Goal: Task Accomplishment & Management: Use online tool/utility

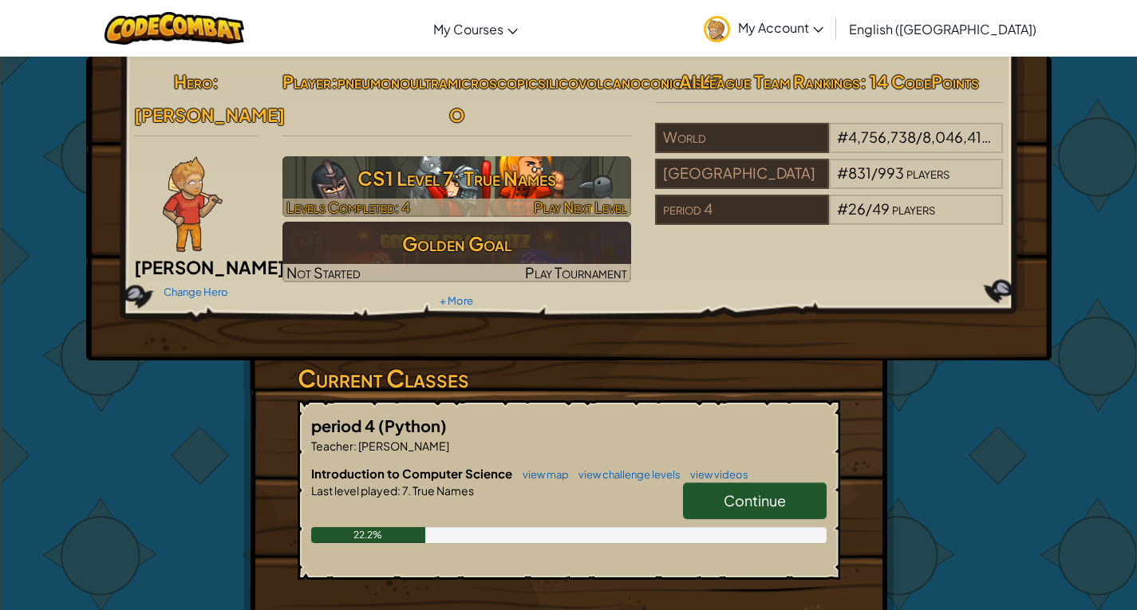
click at [395, 196] on h3 "CS1 Level 7: True Names" at bounding box center [456, 178] width 349 height 36
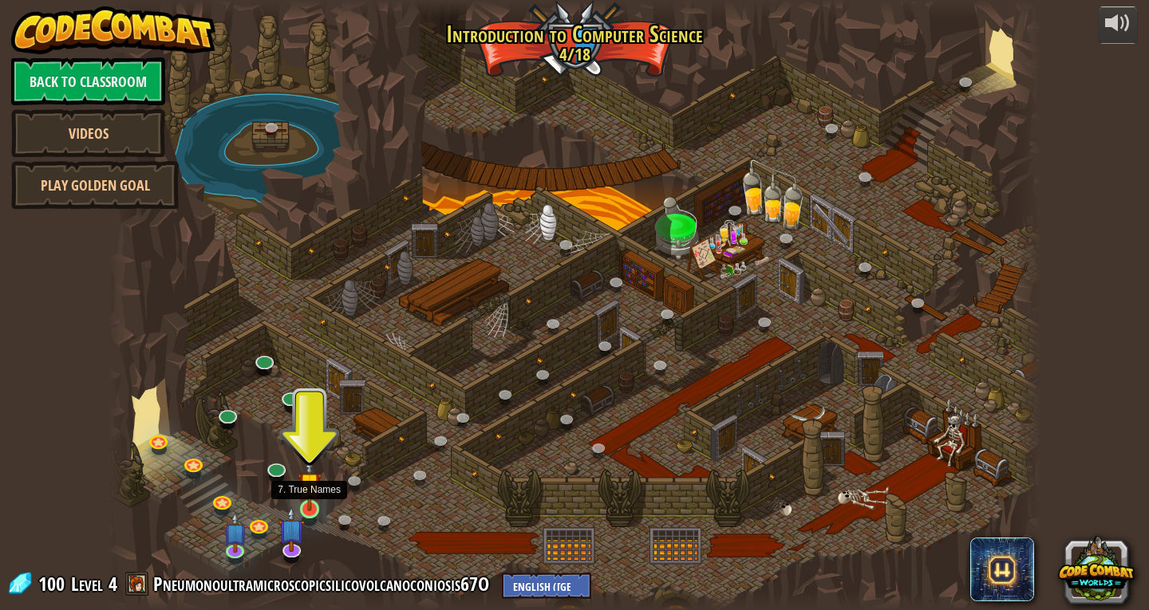
click at [312, 505] on img at bounding box center [310, 484] width 24 height 54
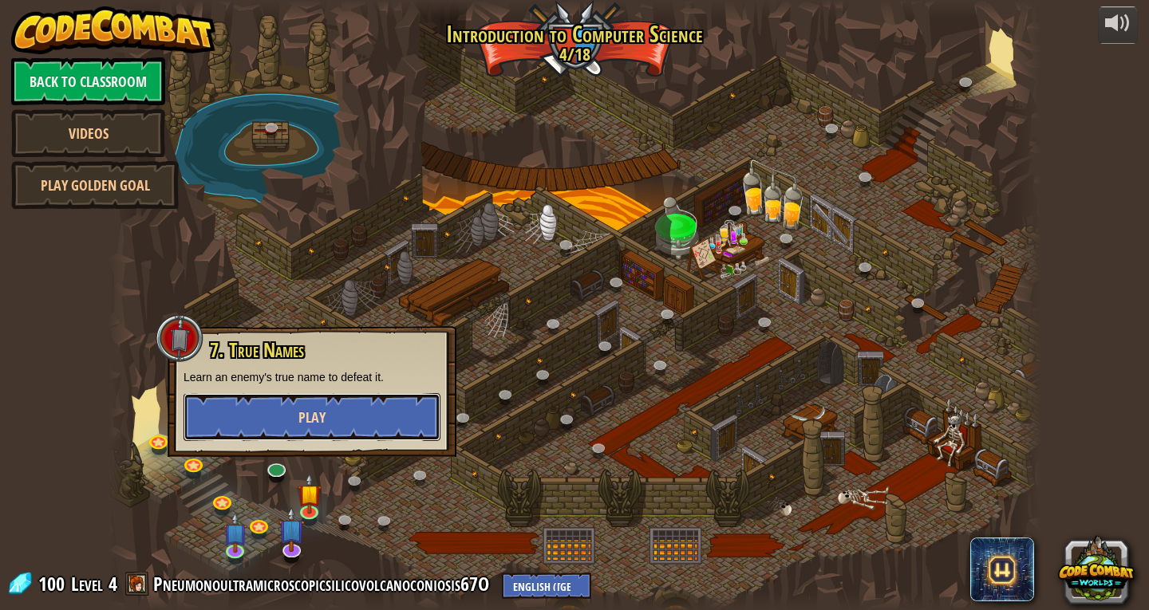
click at [268, 404] on button "Play" at bounding box center [312, 417] width 257 height 48
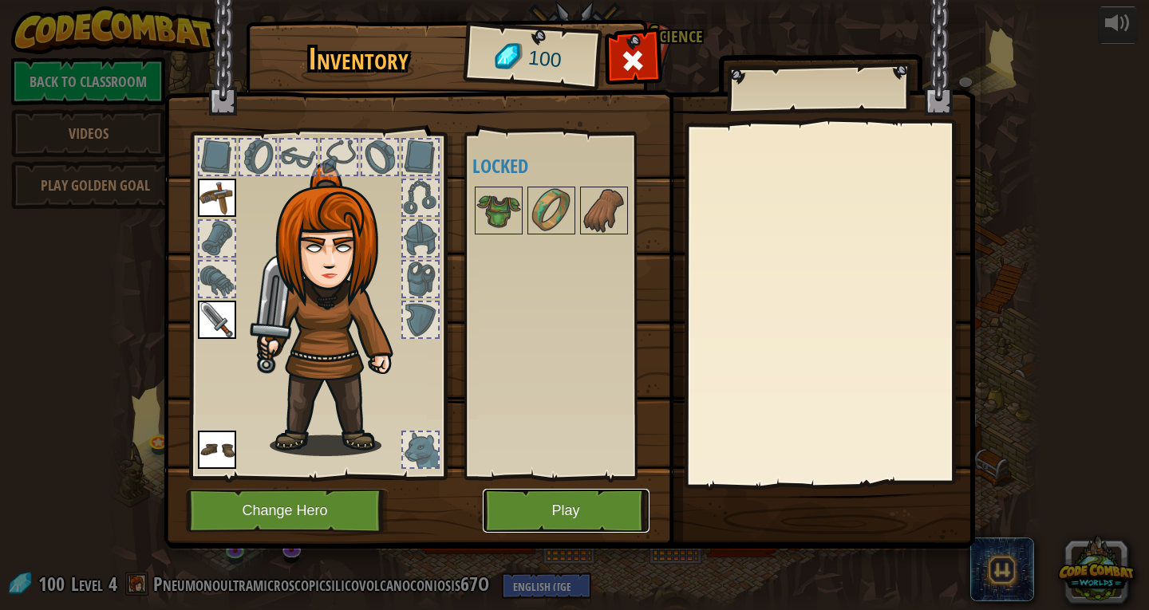
click at [556, 519] on button "Play" at bounding box center [566, 511] width 167 height 44
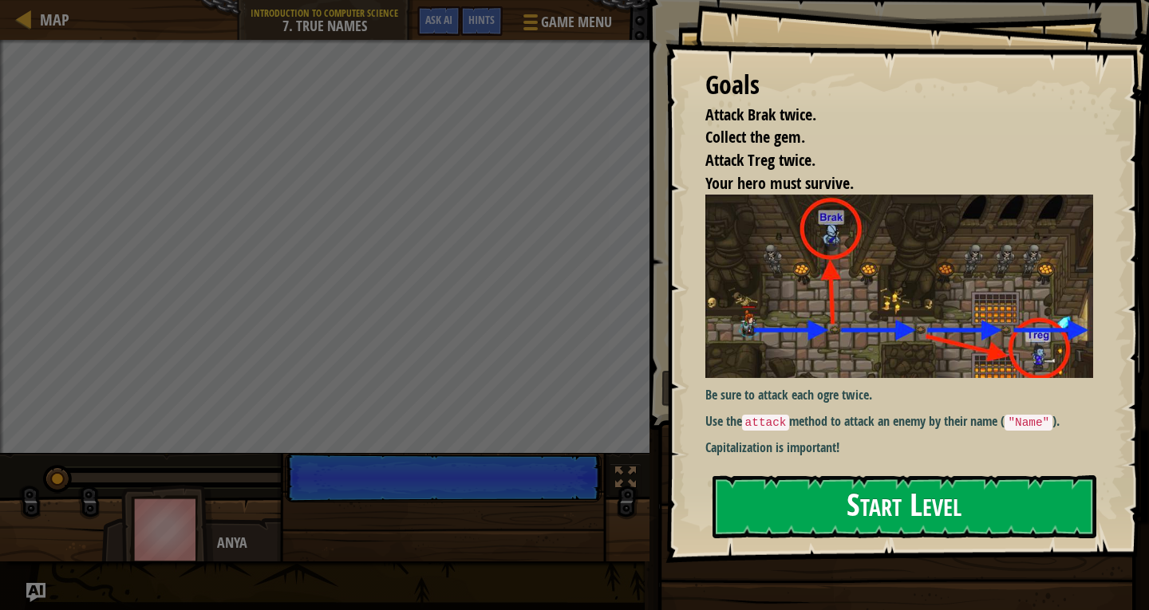
click at [847, 505] on button "Start Level" at bounding box center [904, 507] width 384 height 63
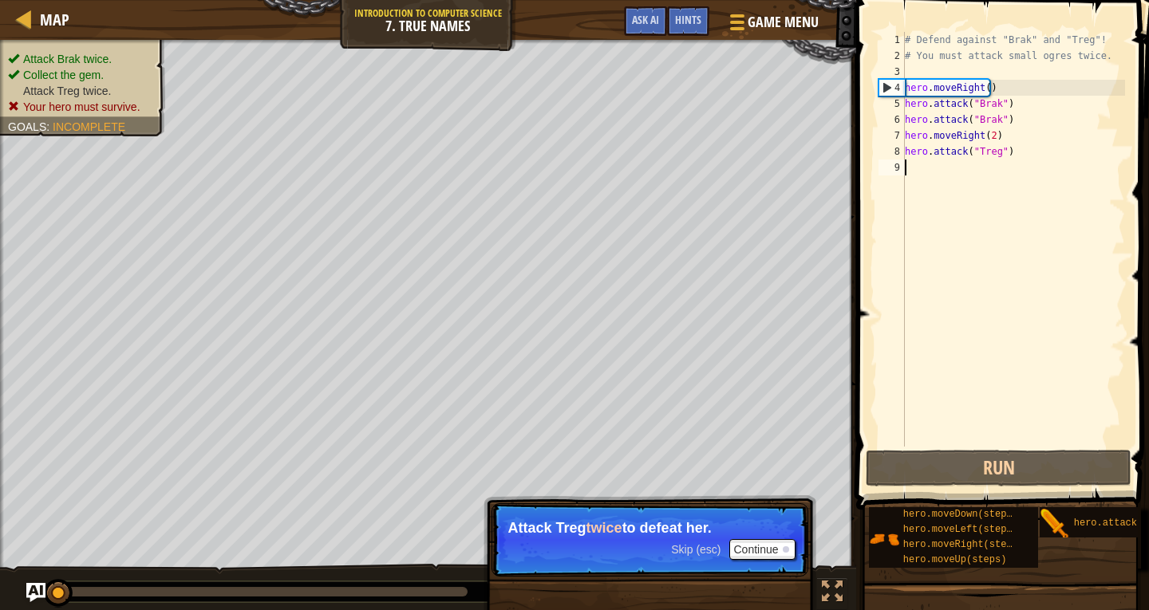
click at [1011, 97] on div "# Defend against "Brak" and "Treg"! # You must attack small ogres twice. hero .…" at bounding box center [1013, 255] width 223 height 447
type textarea "hero.attack("Brak")"
drag, startPoint x: 1009, startPoint y: 330, endPoint x: 1009, endPoint y: 399, distance: 68.6
click at [1009, 333] on div "# Defend against "Brak" and "Treg"! # You must attack small ogres twice. hero .…" at bounding box center [1013, 255] width 223 height 447
click at [1030, 463] on button "Run" at bounding box center [999, 468] width 266 height 37
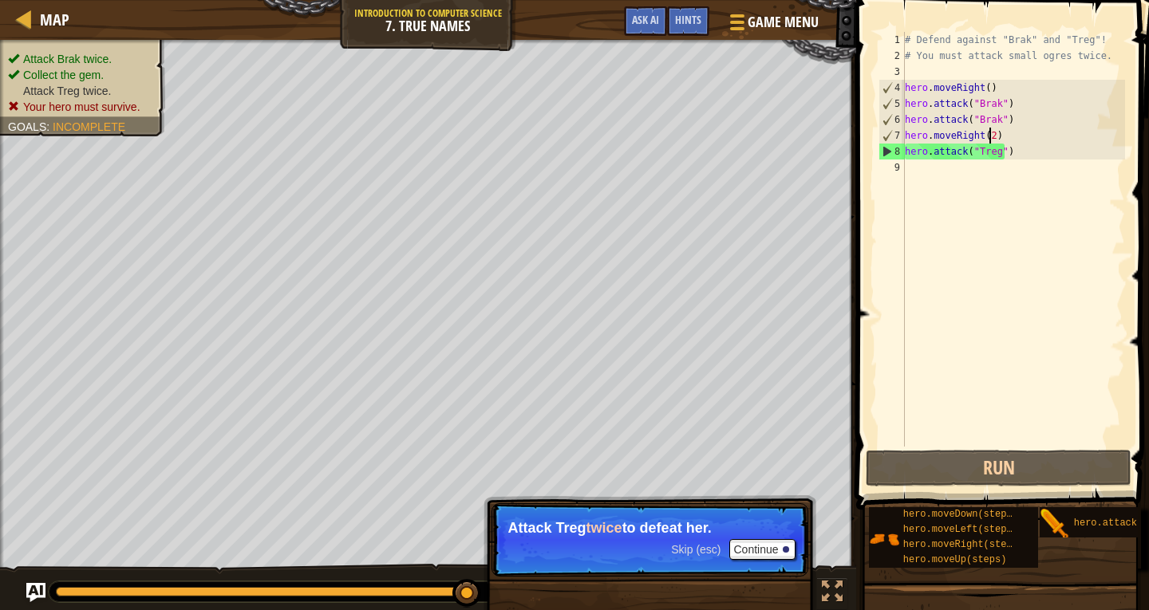
click at [988, 131] on div "# Defend against "Brak" and "Treg"! # You must attack small ogres twice. hero .…" at bounding box center [1013, 255] width 223 height 447
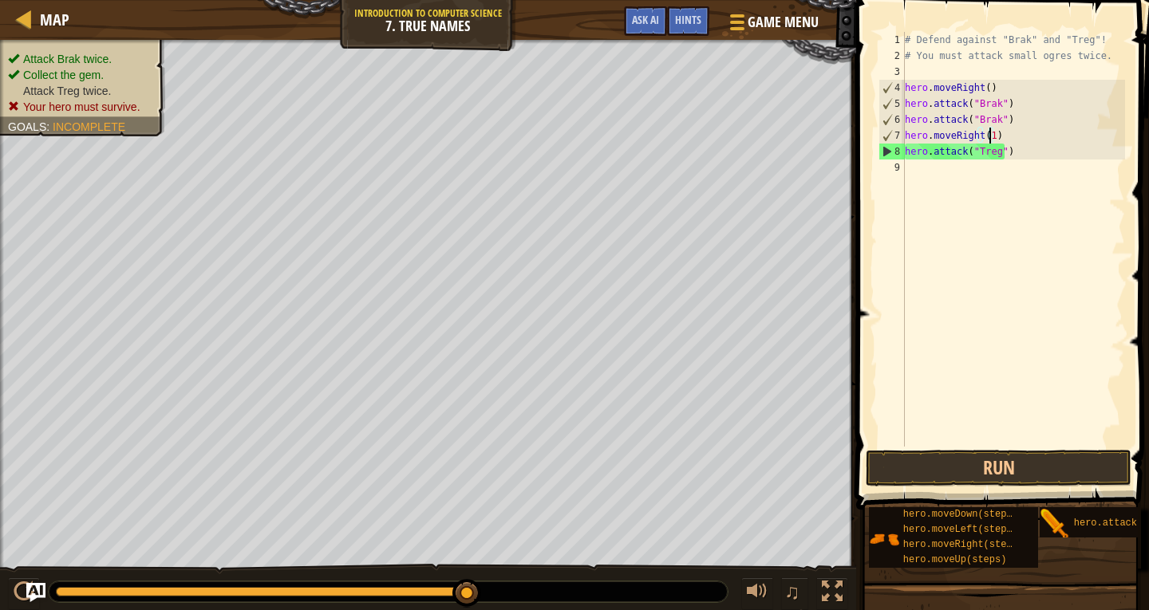
scroll to position [7, 6]
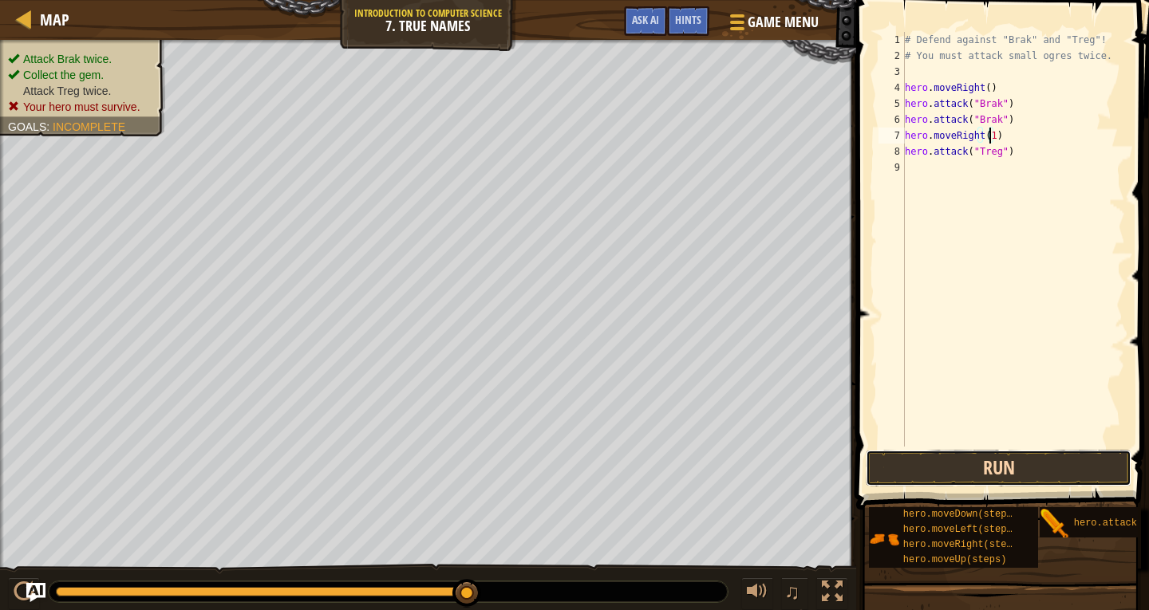
click at [993, 472] on button "Run" at bounding box center [999, 468] width 266 height 37
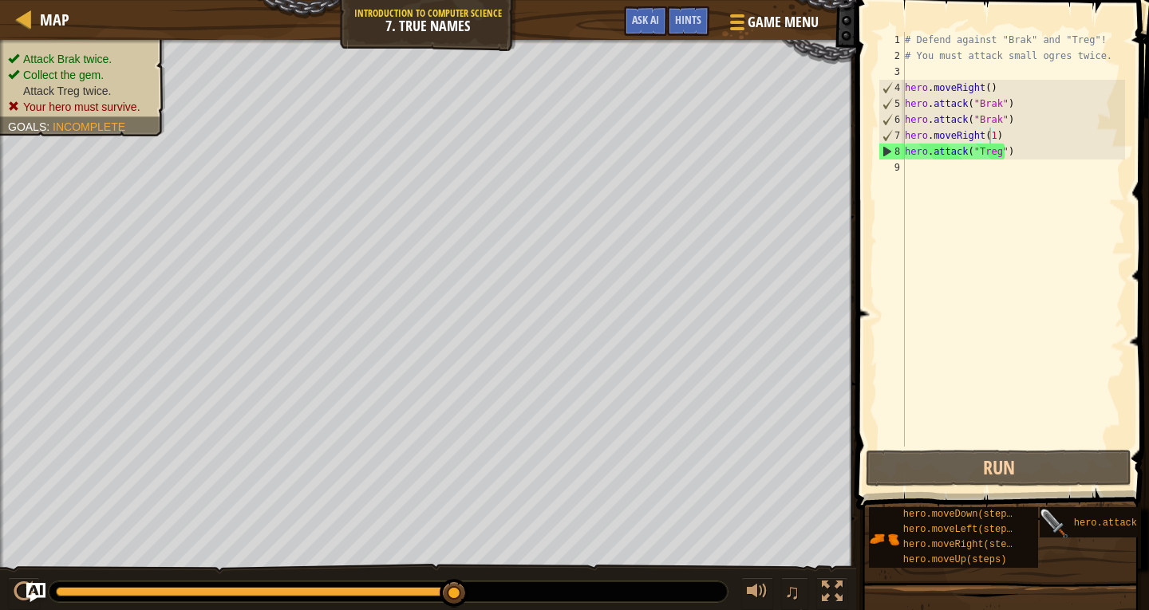
click at [1066, 508] on div "hero.attack(target)" at bounding box center [1124, 522] width 169 height 30
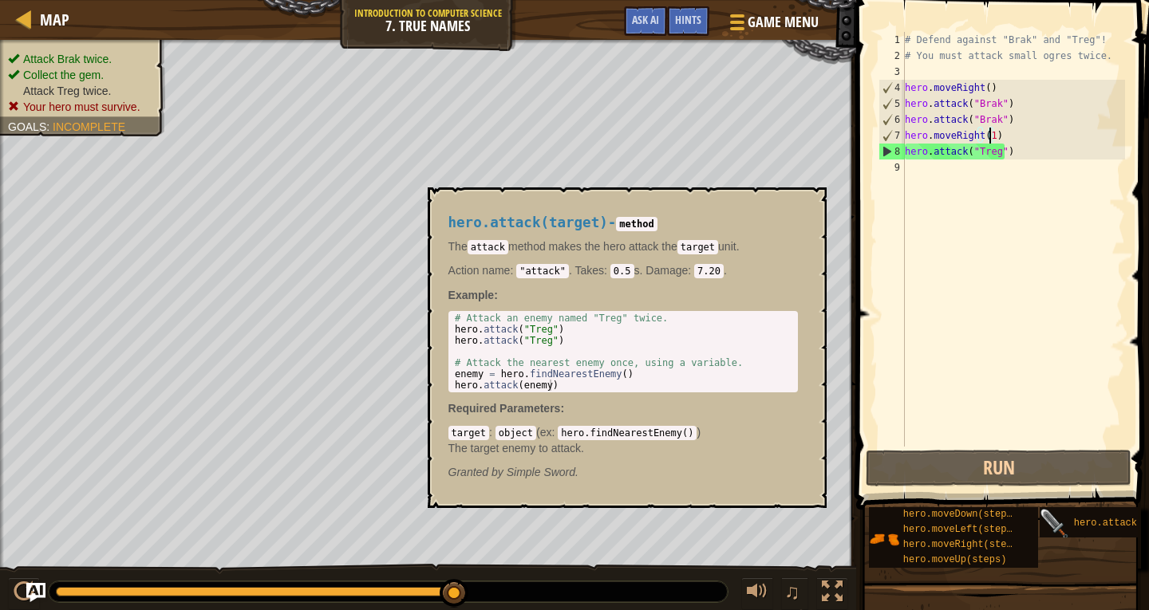
click at [1041, 523] on img at bounding box center [1055, 524] width 30 height 30
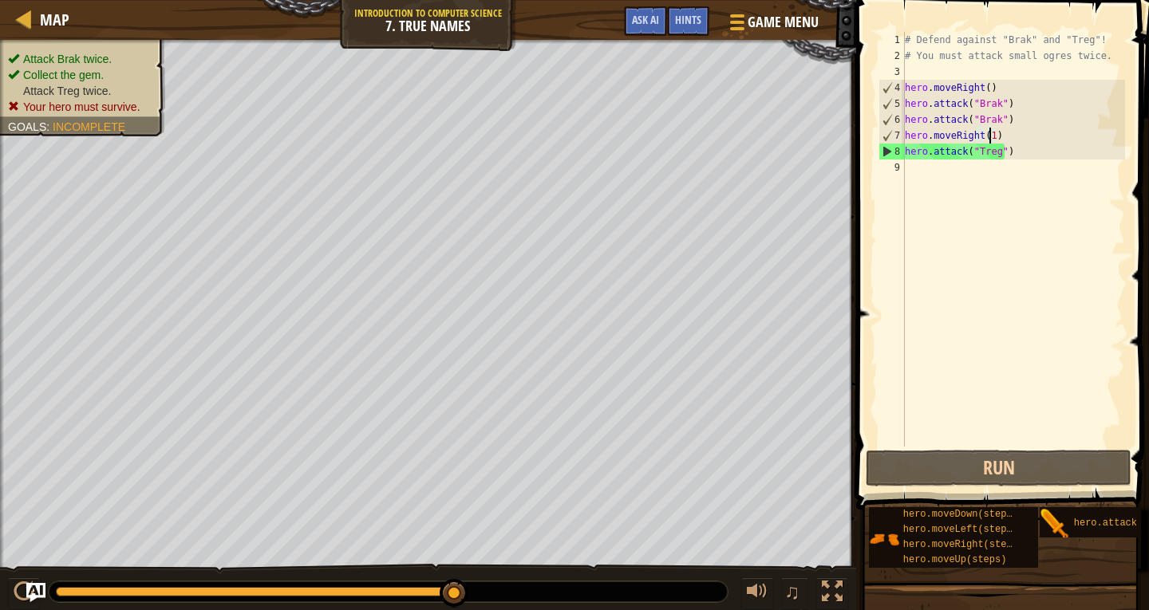
click at [1005, 147] on div "# Defend against "Brak" and "Treg"! # You must attack small ogres twice. hero .…" at bounding box center [1013, 255] width 223 height 447
click at [993, 157] on div "# Defend against "Brak" and "Treg"! # You must attack small ogres twice. hero .…" at bounding box center [1013, 255] width 223 height 447
click at [962, 152] on div "# Defend against "Brak" and "Treg"! # You must attack small ogres twice. hero .…" at bounding box center [1013, 255] width 223 height 447
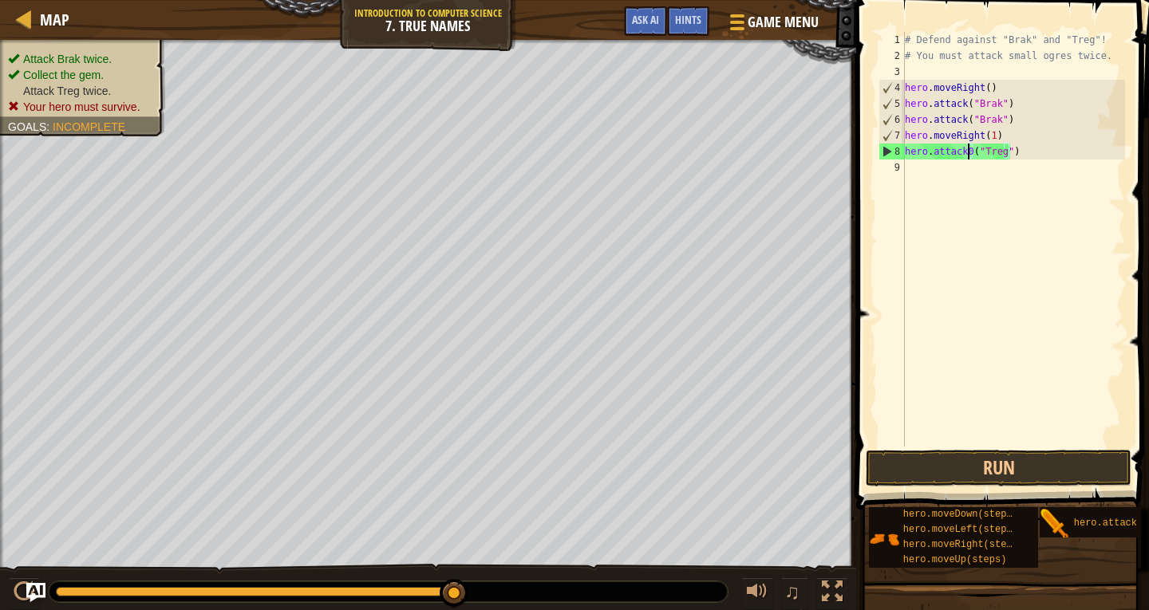
scroll to position [7, 5]
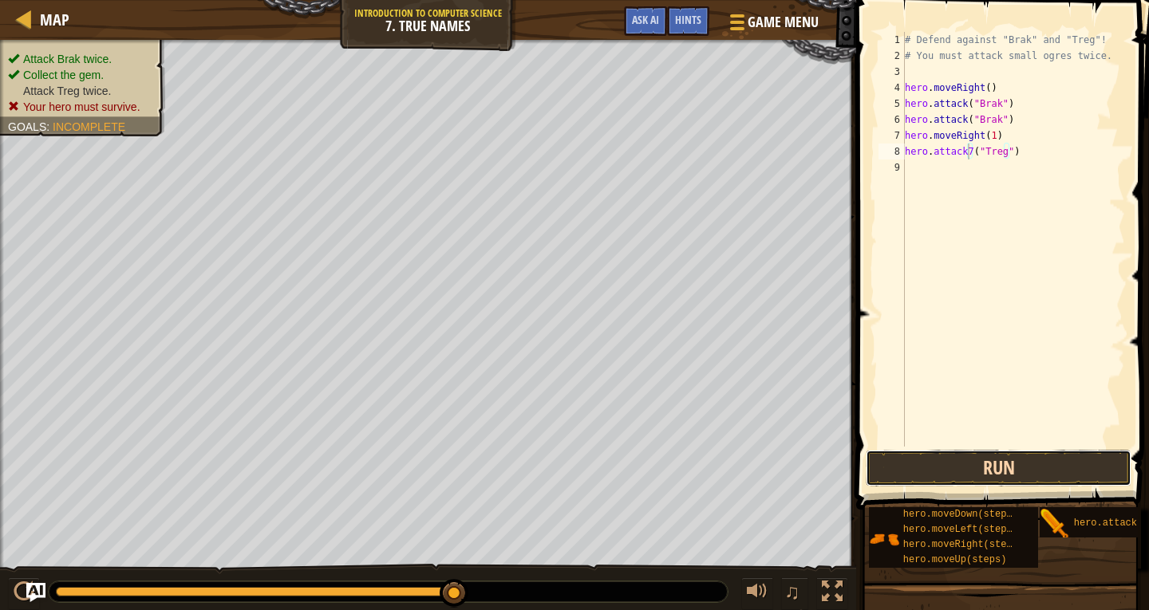
click at [1042, 459] on button "Run" at bounding box center [999, 468] width 266 height 37
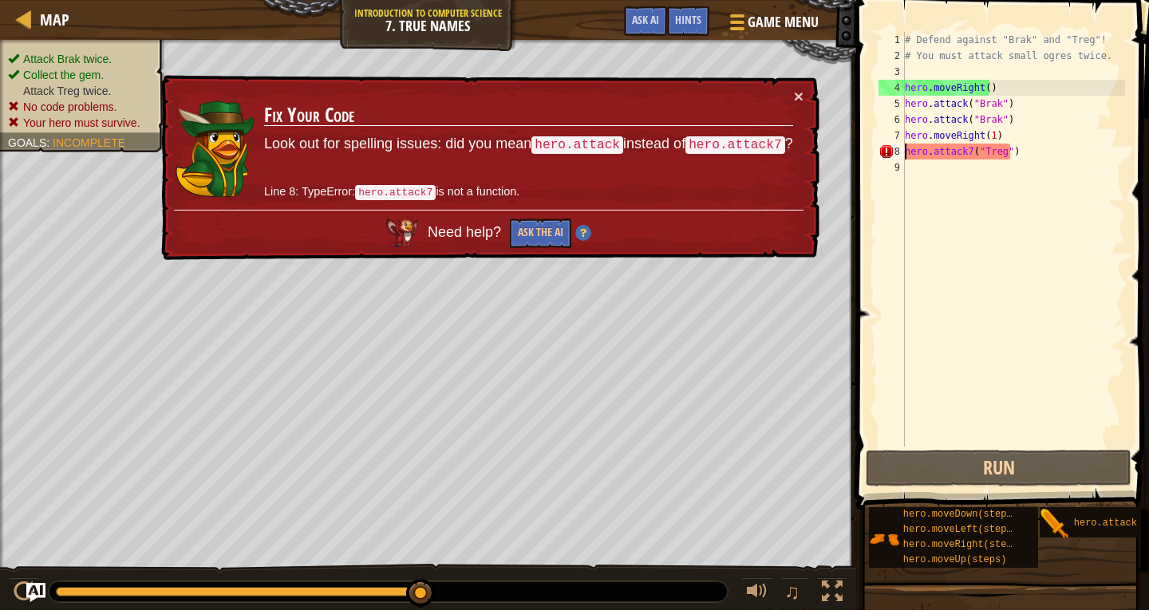
type textarea "hero.moveRight(1)hero.attack7("Treg")"
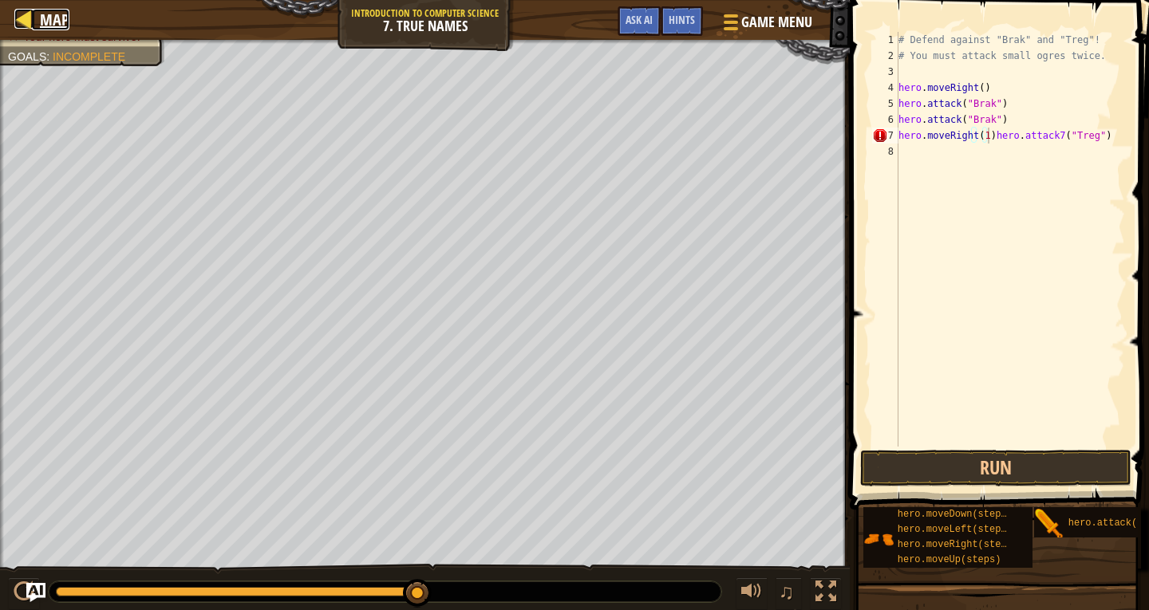
click at [35, 22] on link "Map" at bounding box center [50, 20] width 37 height 22
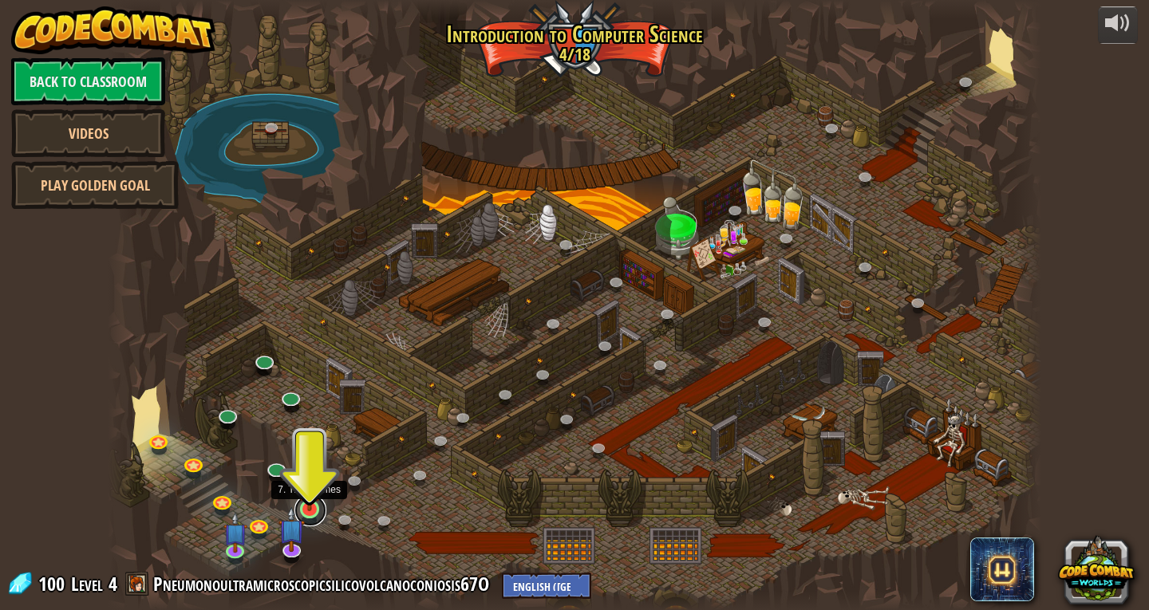
click at [324, 511] on link at bounding box center [310, 511] width 32 height 32
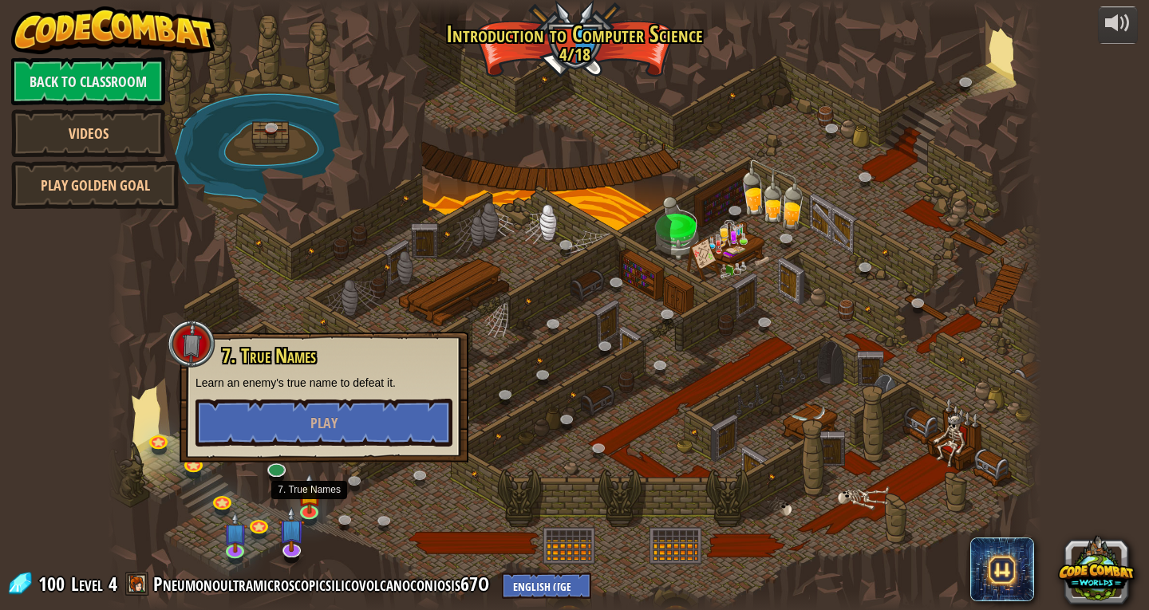
click at [381, 389] on p "Learn an enemy's true name to defeat it." at bounding box center [323, 383] width 257 height 16
drag, startPoint x: 395, startPoint y: 492, endPoint x: 383, endPoint y: 425, distance: 68.1
click at [399, 472] on div at bounding box center [574, 305] width 933 height 610
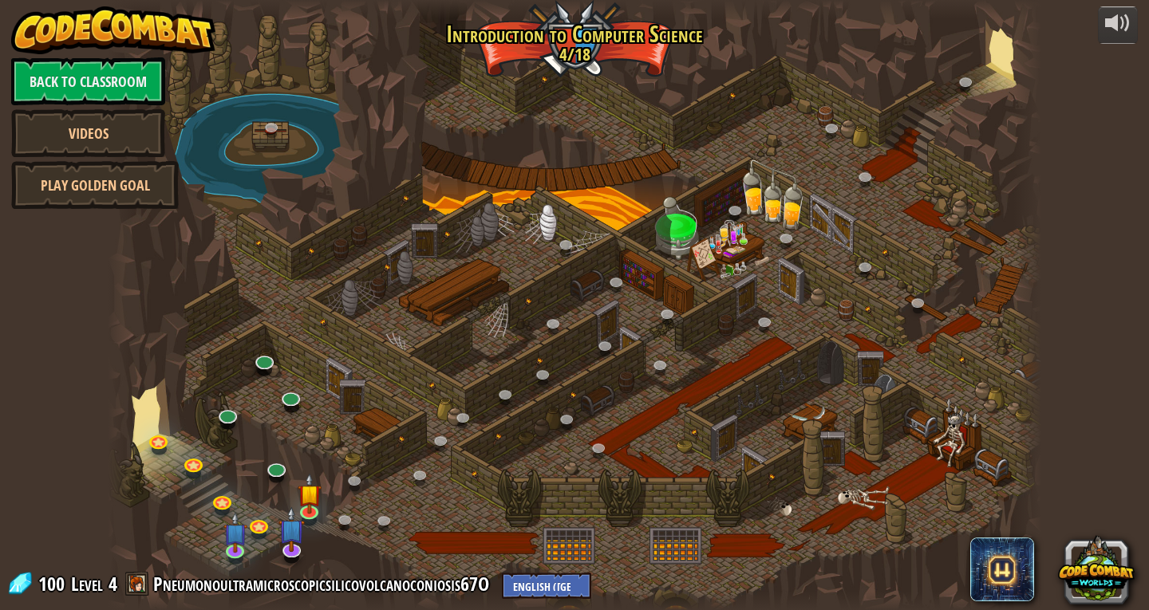
click at [383, 425] on div at bounding box center [574, 305] width 933 height 610
click at [316, 502] on img at bounding box center [310, 484] width 24 height 54
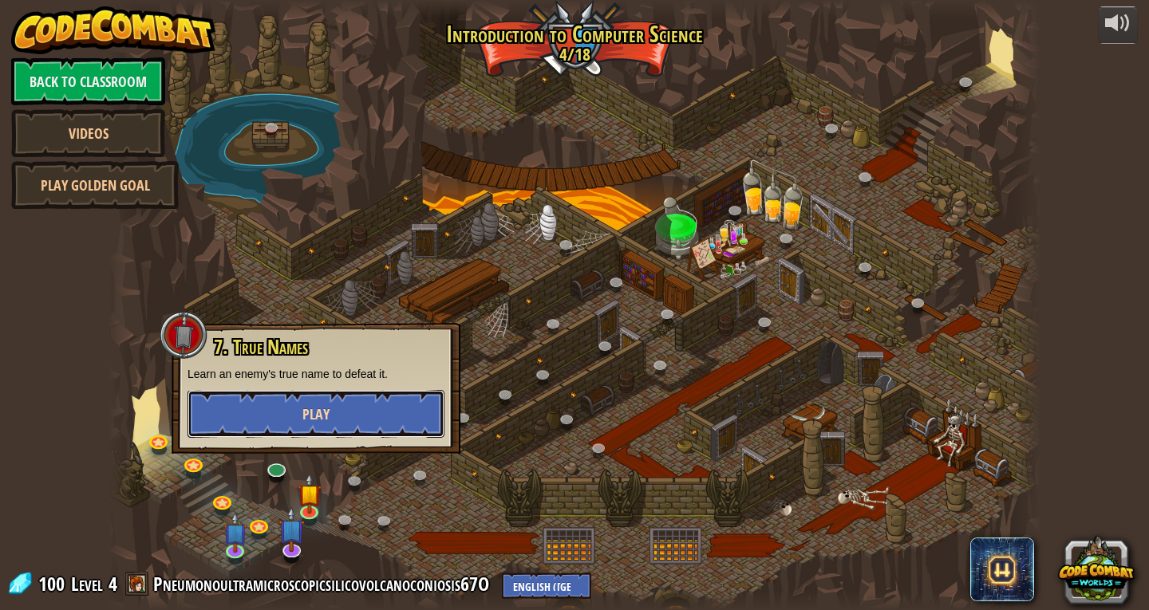
click at [359, 397] on button "Play" at bounding box center [315, 414] width 257 height 48
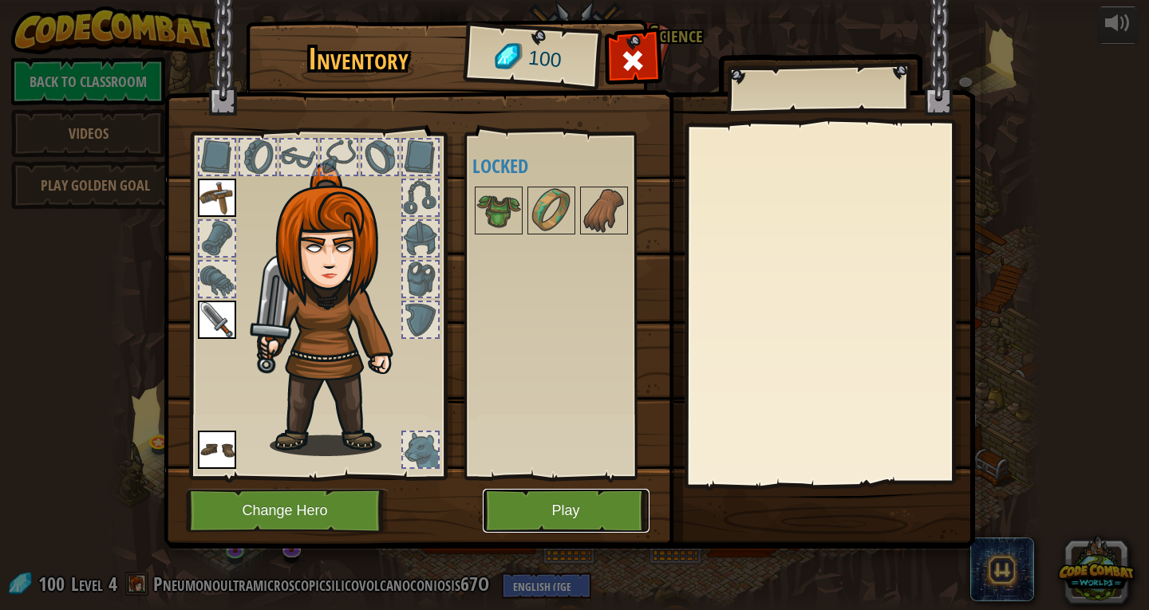
click at [597, 508] on button "Play" at bounding box center [566, 511] width 167 height 44
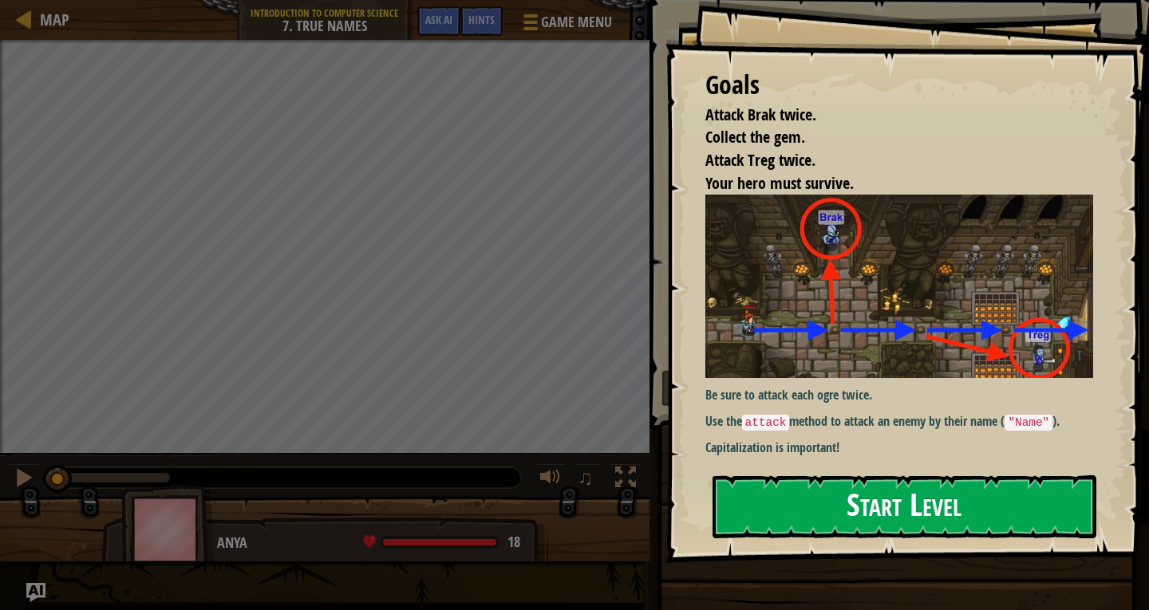
click at [857, 320] on div "Goals Attack Brak twice. Collect the gem. Attack Treg twice. Your hero must sur…" at bounding box center [906, 281] width 483 height 563
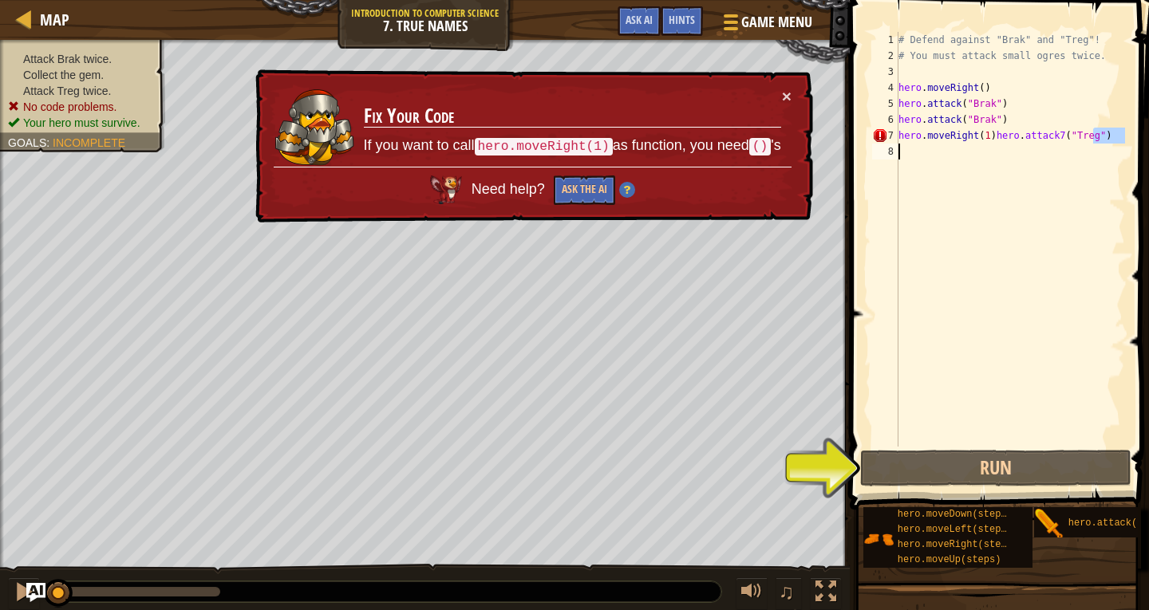
drag, startPoint x: 1096, startPoint y: 137, endPoint x: 889, endPoint y: 151, distance: 207.9
click at [889, 151] on div "1 2 3 4 5 6 7 8 # Defend against "Brak" and "Treg"! # You must attack small ogr…" at bounding box center [997, 239] width 256 height 415
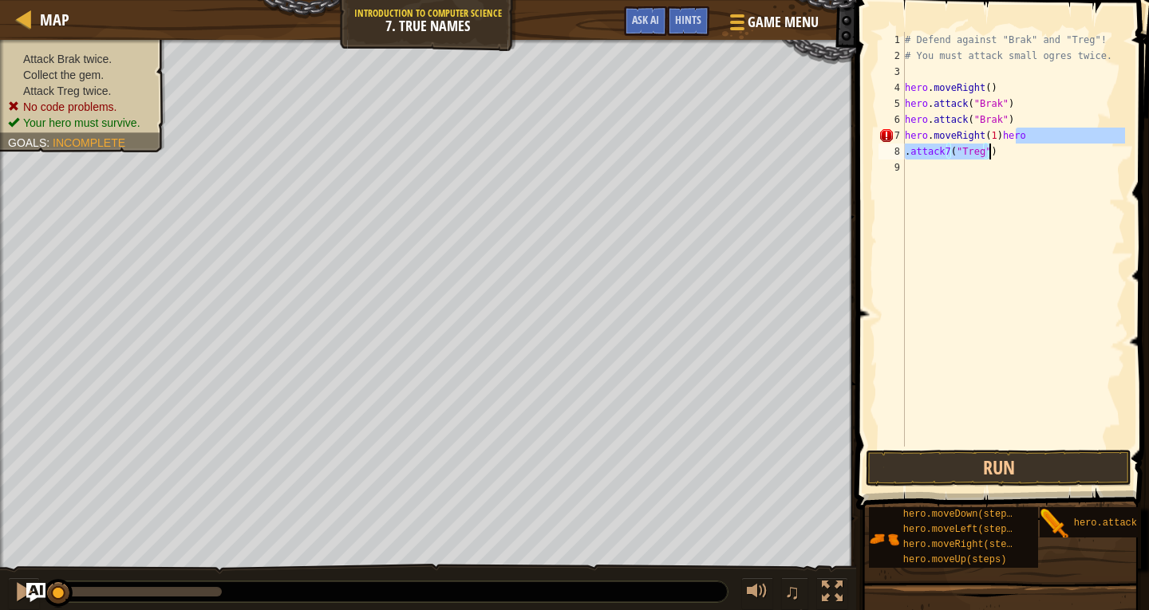
drag, startPoint x: 1016, startPoint y: 138, endPoint x: 1000, endPoint y: 156, distance: 24.8
click at [1000, 156] on div "# Defend against "Brak" and "Treg"! # You must attack small ogres twice. hero .…" at bounding box center [1013, 255] width 223 height 447
type textarea "hero.moveRight(1)"
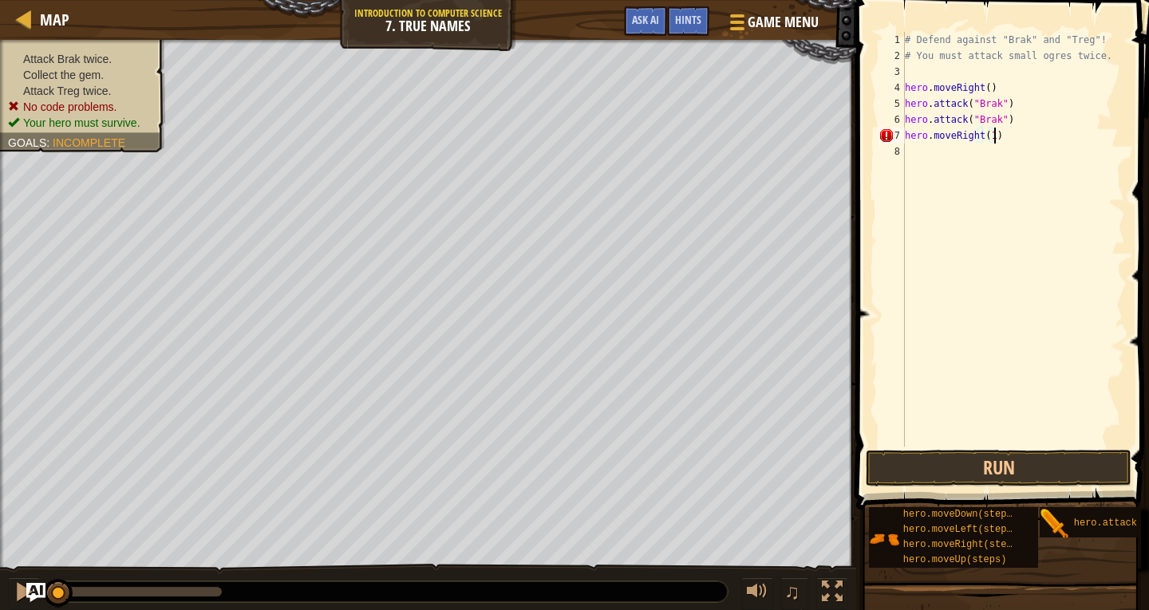
type textarea "\"
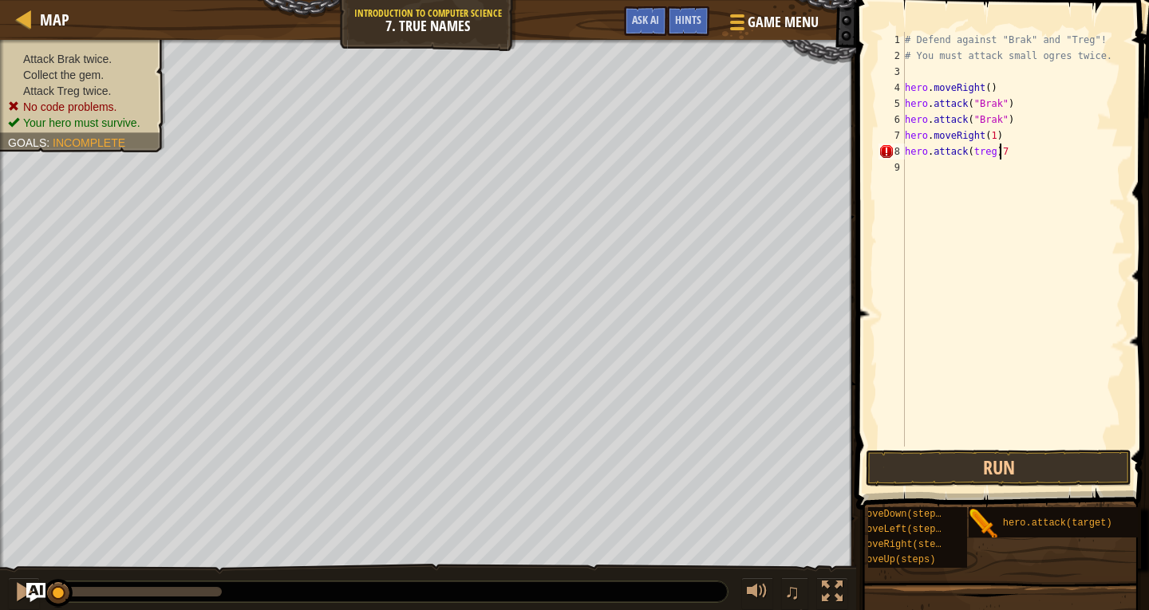
scroll to position [0, 83]
click at [1017, 460] on button "Run" at bounding box center [999, 468] width 266 height 37
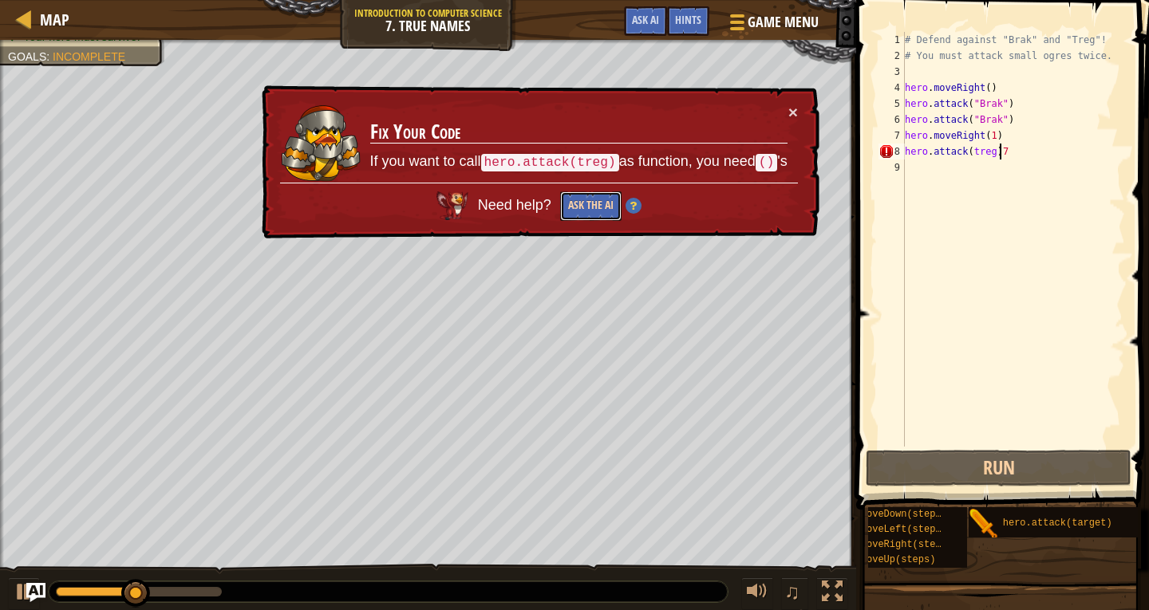
click at [564, 191] on button "Ask the AI" at bounding box center [590, 206] width 61 height 30
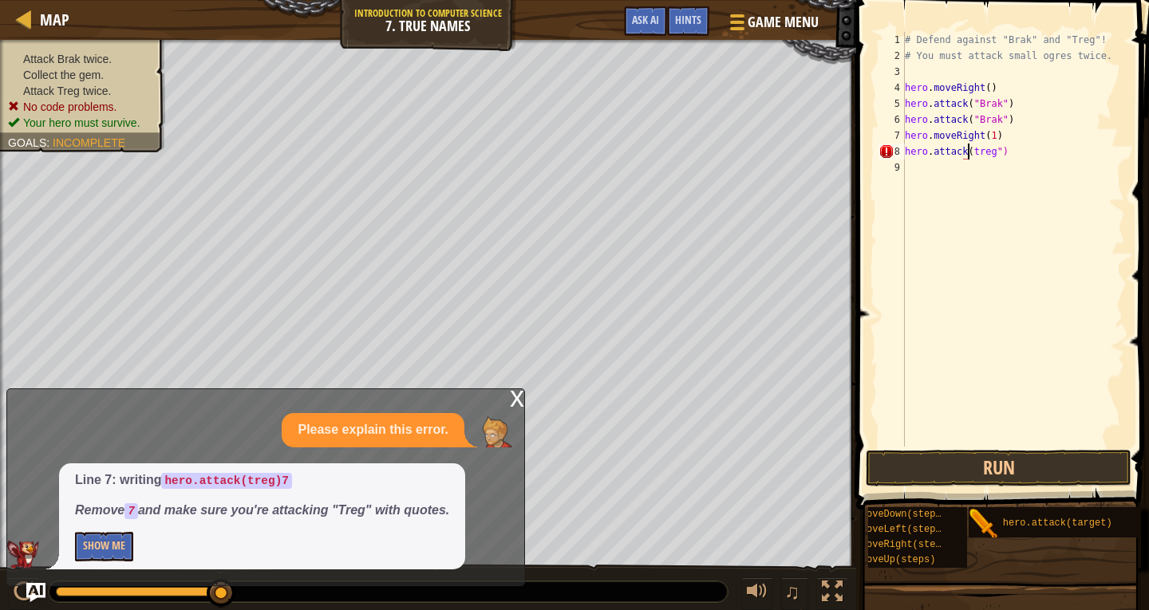
scroll to position [7, 6]
click at [1031, 469] on button "Run" at bounding box center [999, 468] width 266 height 37
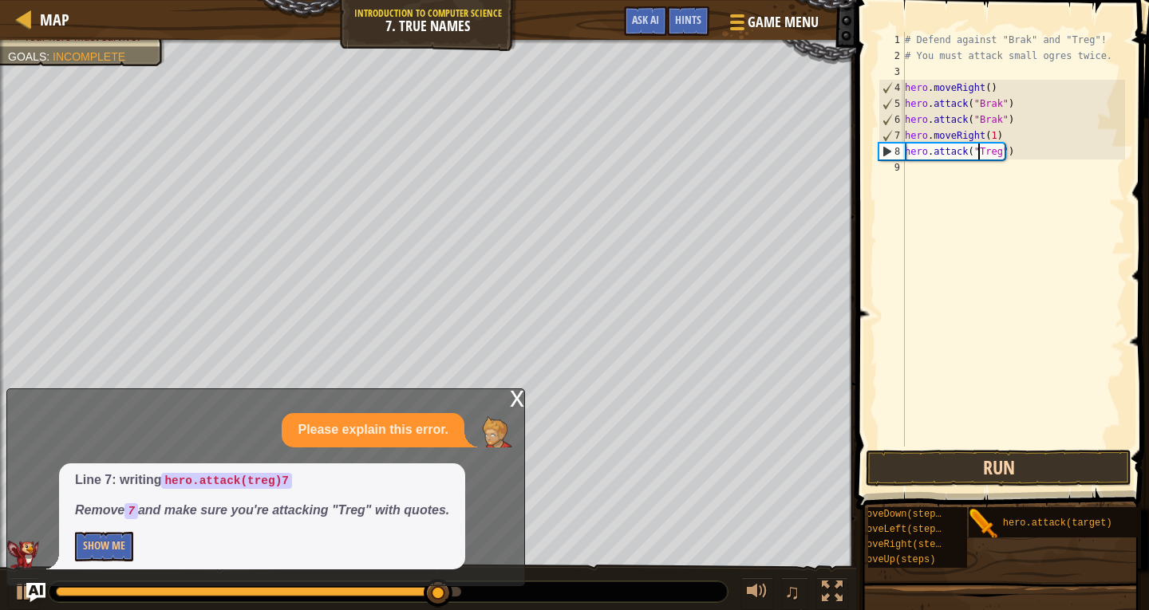
type textarea "hero.attack("Treg")"
click at [1015, 460] on button "Run" at bounding box center [999, 468] width 266 height 37
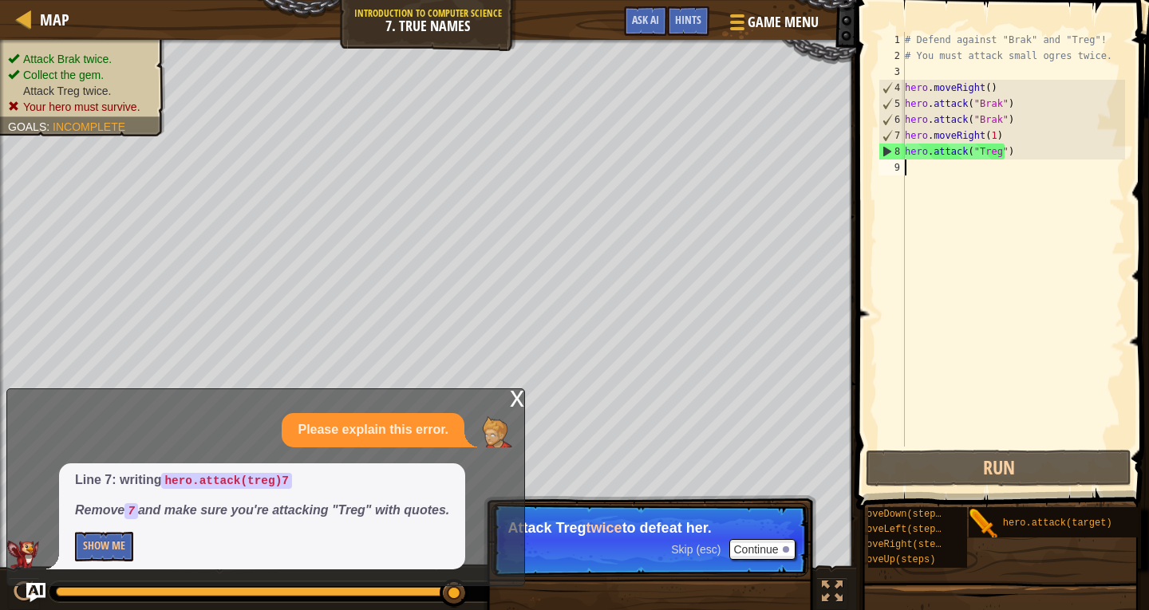
click at [941, 169] on div "# Defend against "Brak" and "Treg"! # You must attack small ogres twice. hero .…" at bounding box center [1013, 255] width 223 height 447
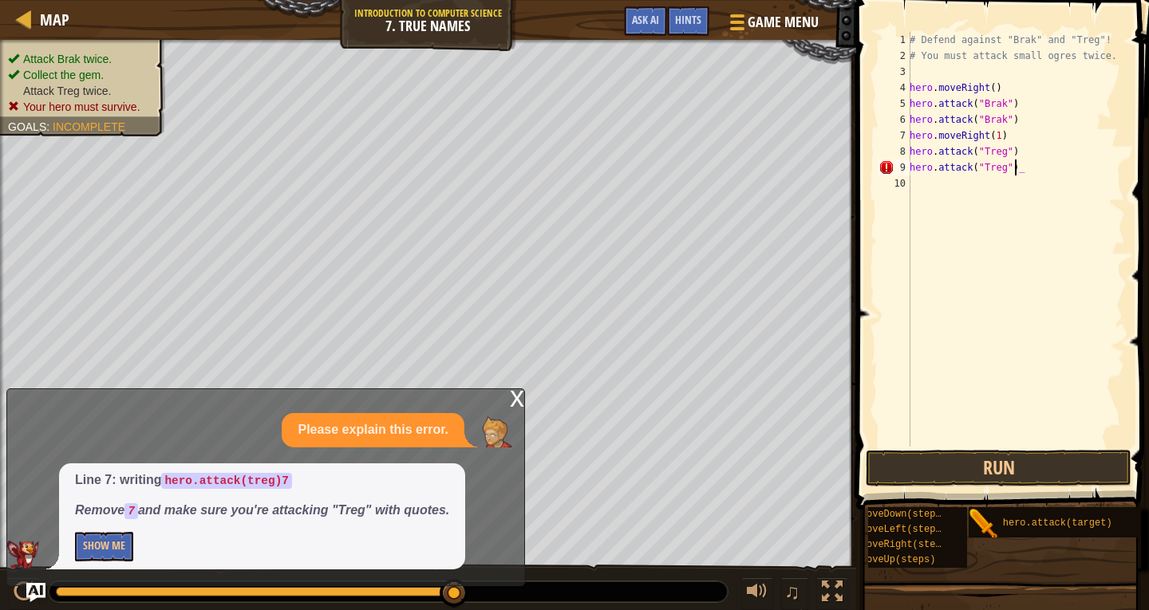
scroll to position [7, 7]
type textarea "hero.attack("Treg")"
click at [1022, 473] on button "Run" at bounding box center [999, 468] width 266 height 37
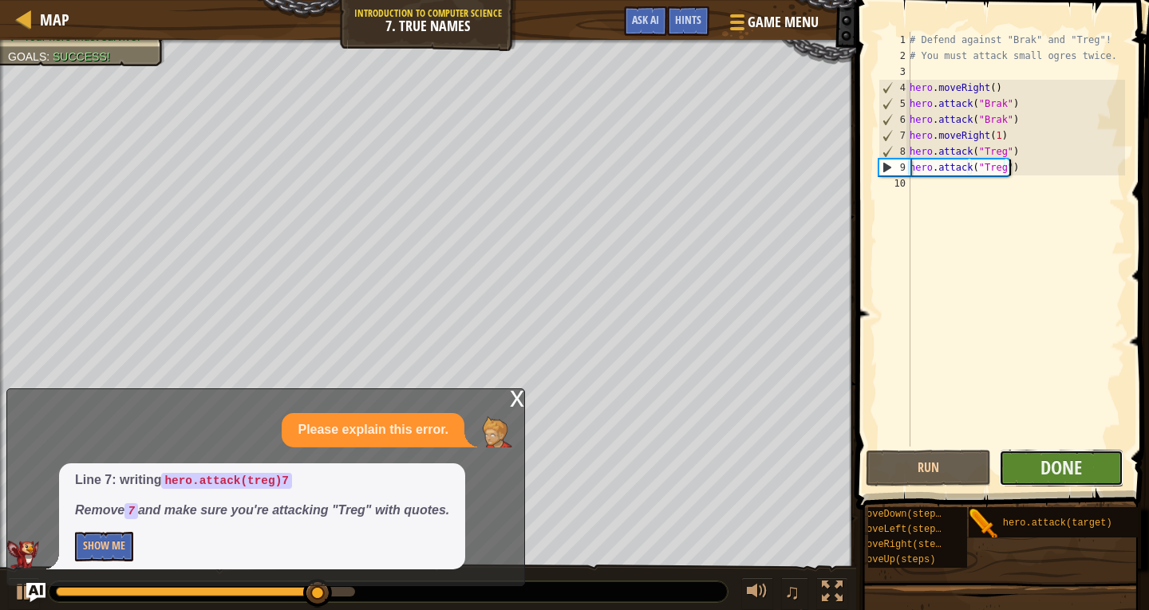
click at [1036, 465] on button "Done" at bounding box center [1061, 468] width 125 height 37
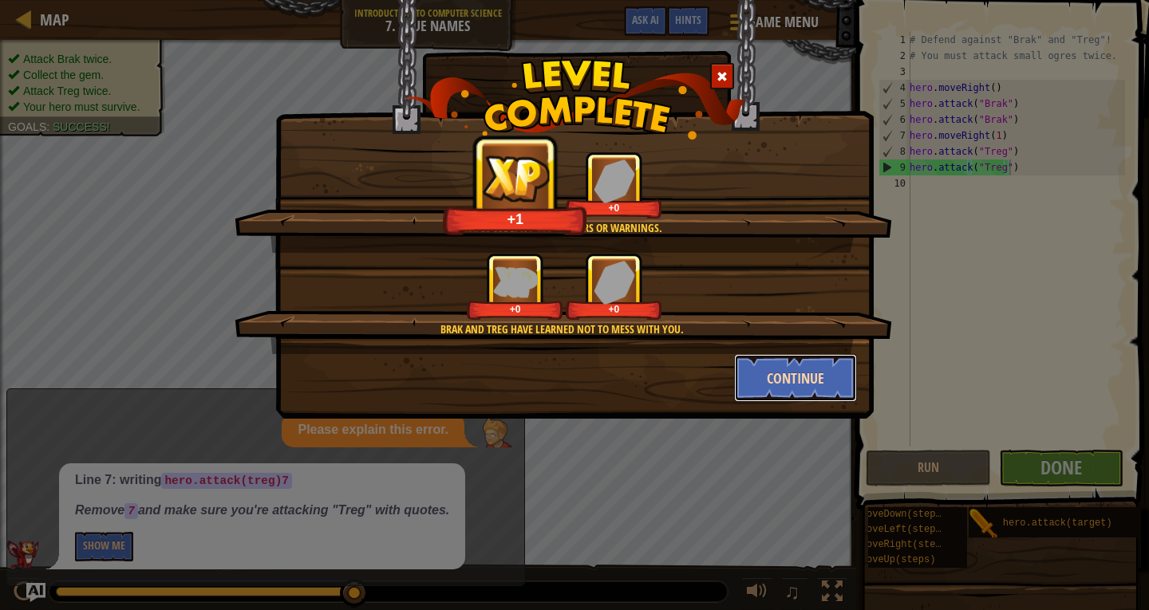
click at [845, 358] on button "Continue" at bounding box center [796, 378] width 124 height 48
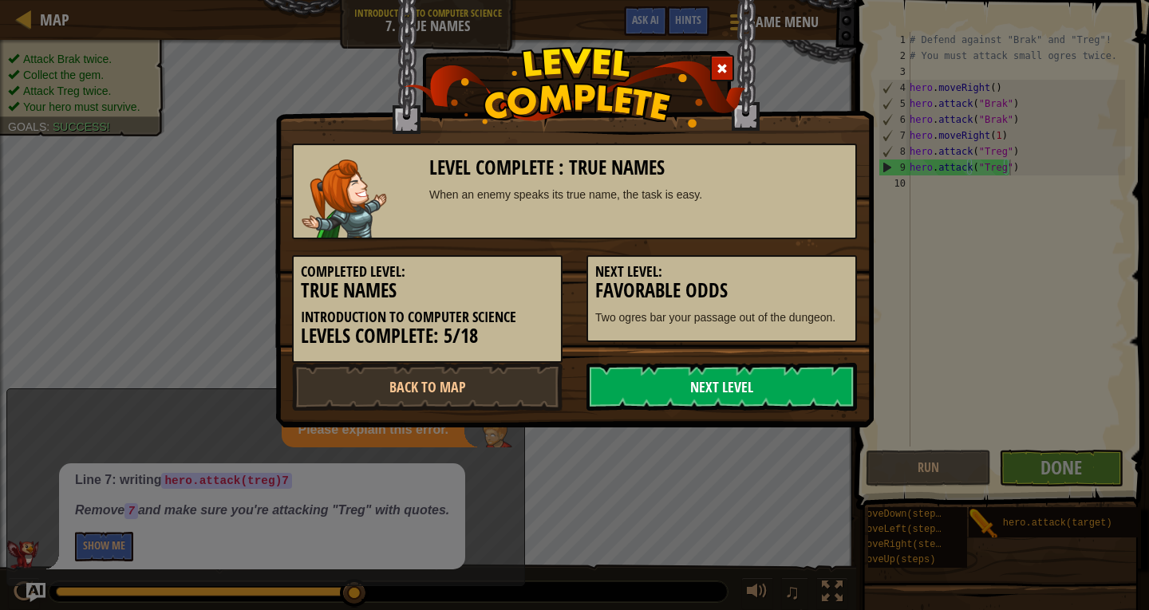
click at [767, 379] on link "Next Level" at bounding box center [721, 387] width 270 height 48
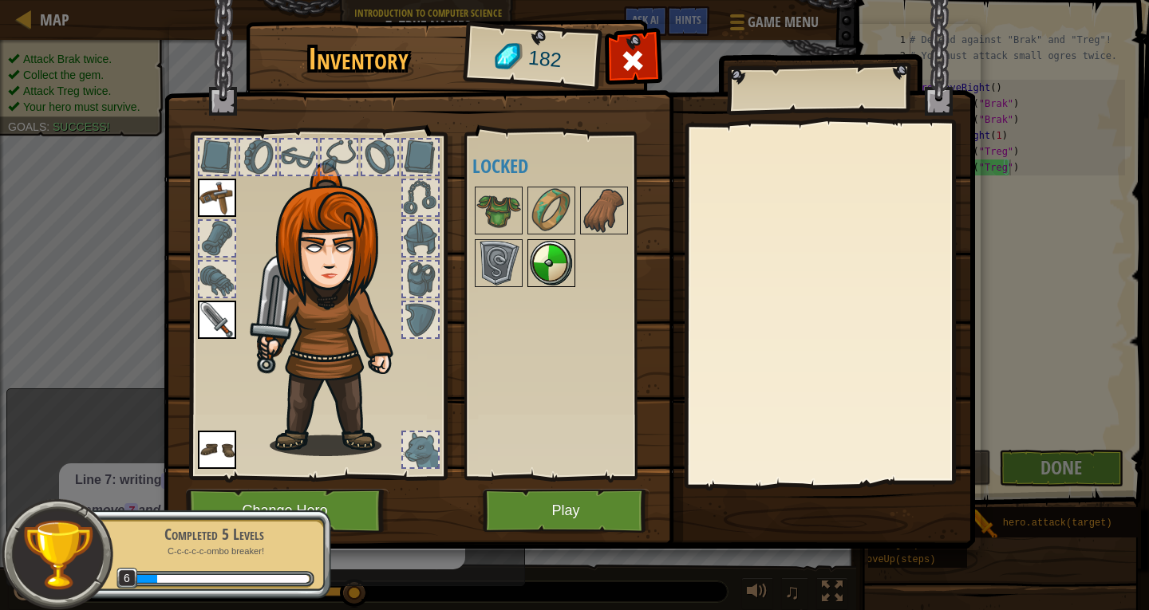
click at [535, 261] on img at bounding box center [551, 263] width 45 height 45
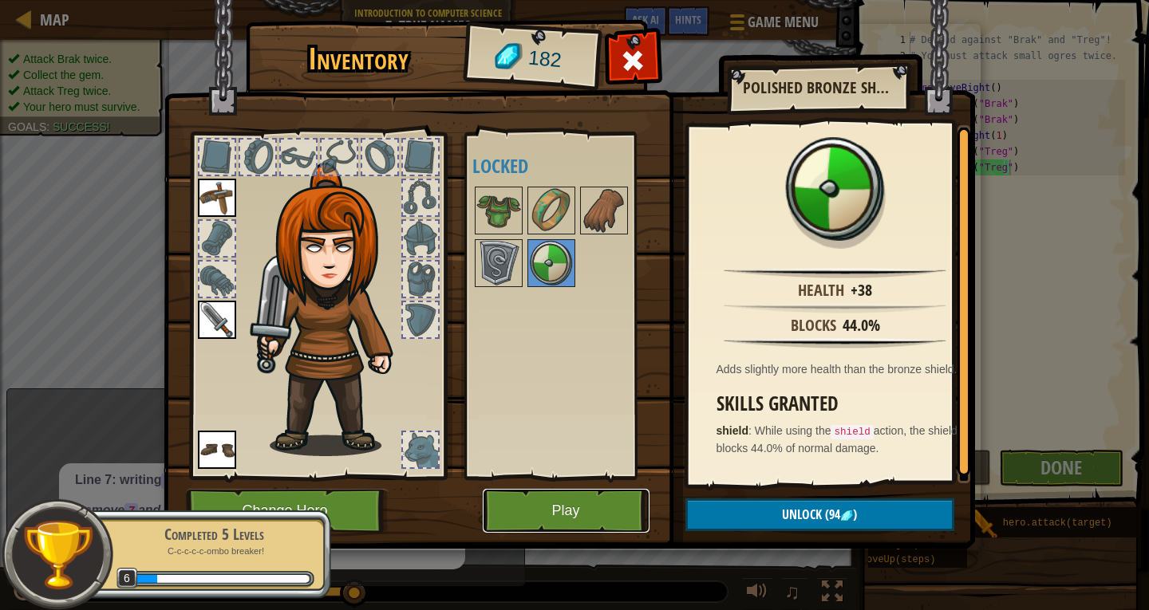
click at [558, 503] on button "Play" at bounding box center [566, 511] width 167 height 44
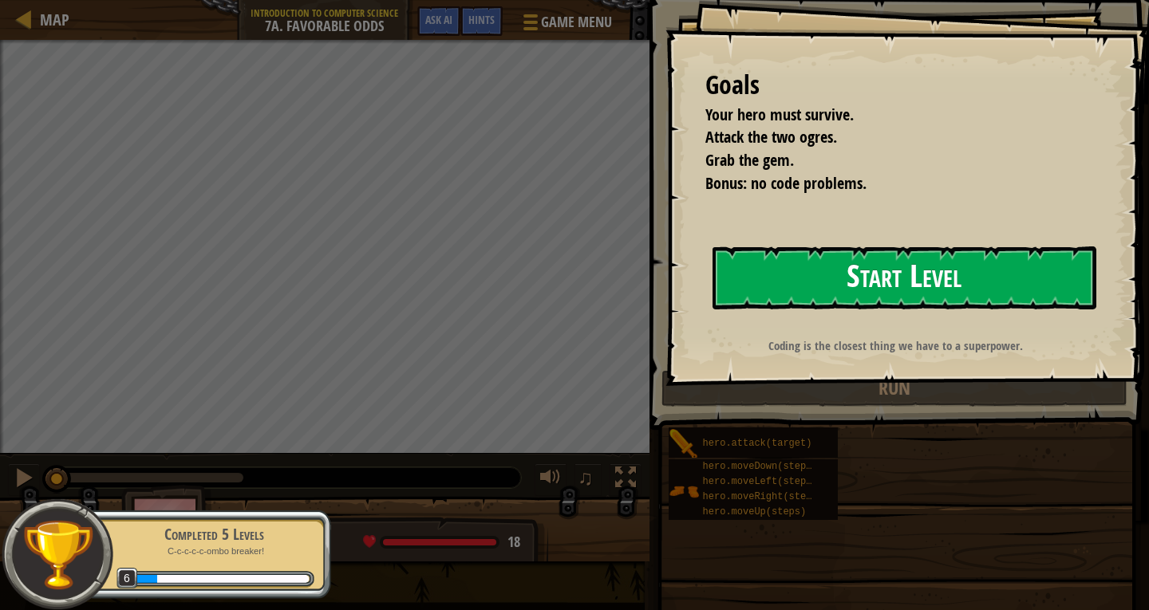
click at [811, 290] on button "Start Level" at bounding box center [904, 278] width 384 height 63
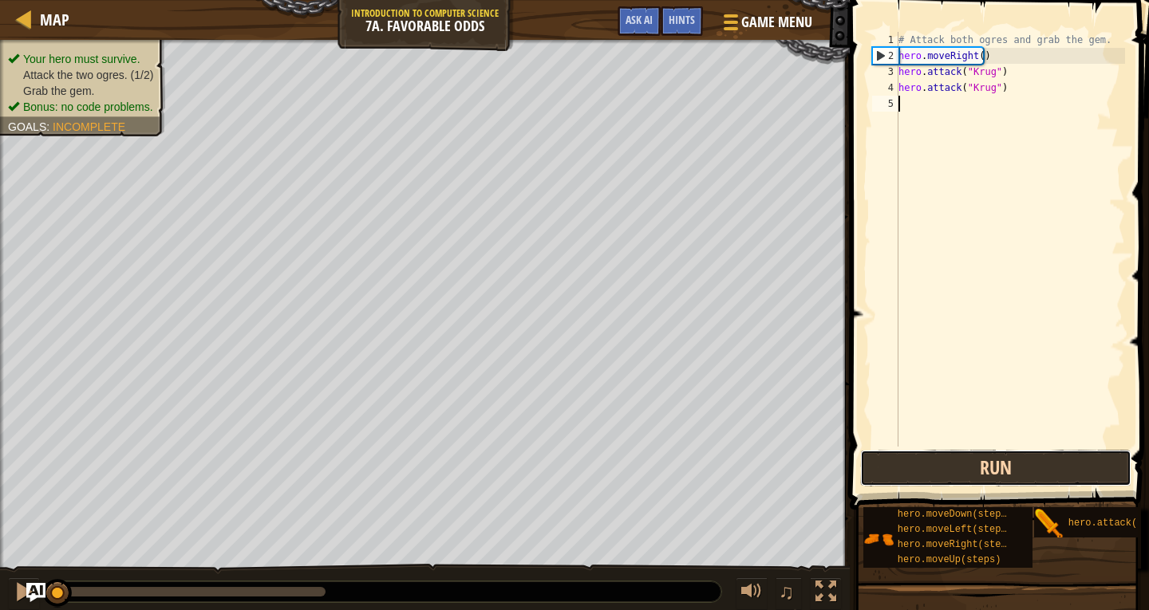
click at [997, 468] on button "Run" at bounding box center [995, 468] width 271 height 37
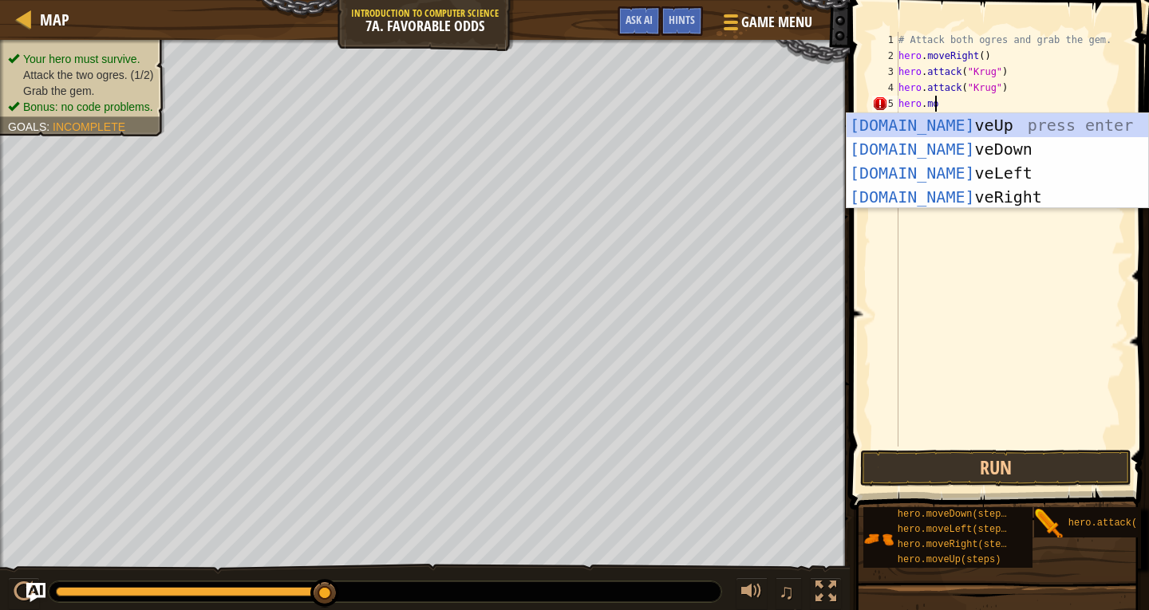
scroll to position [7, 3]
type textarea "hero.move"
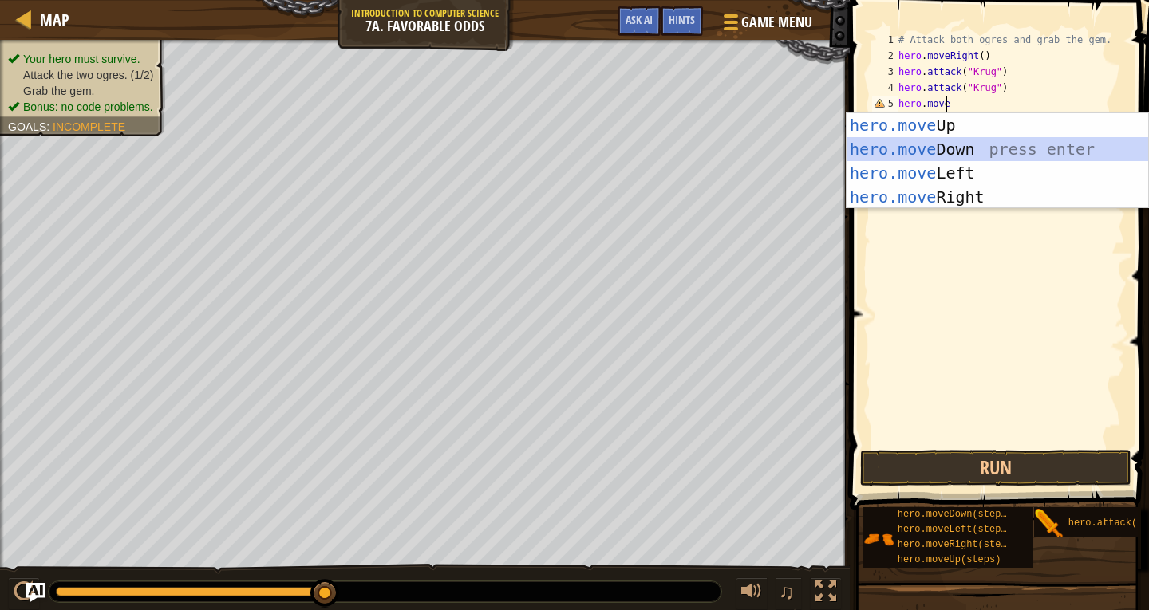
scroll to position [7, 0]
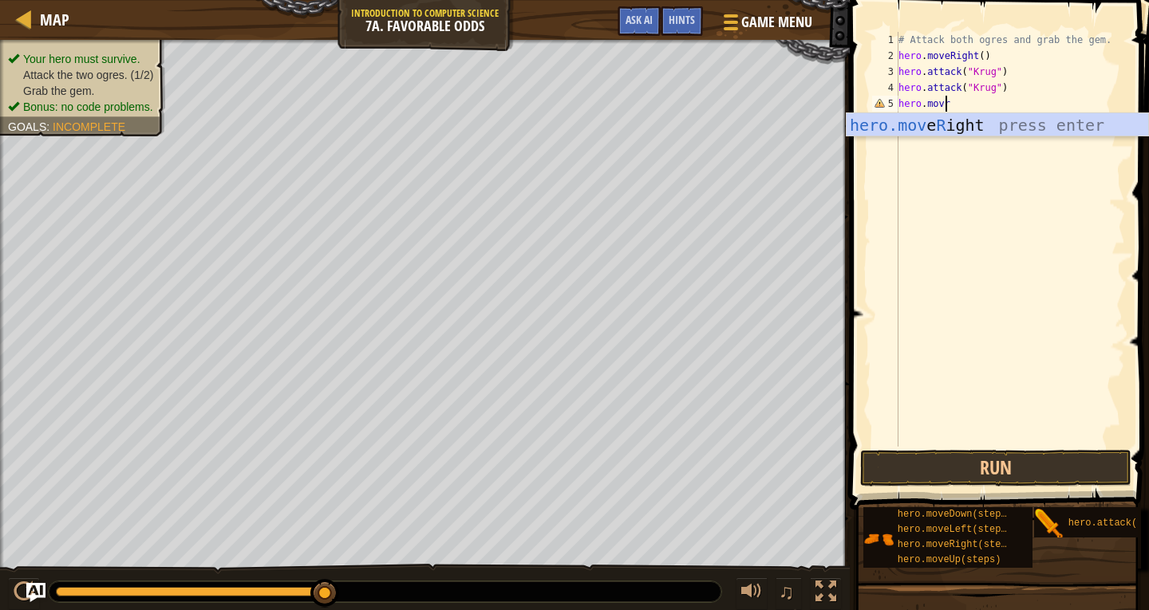
type textarea "hero.move"
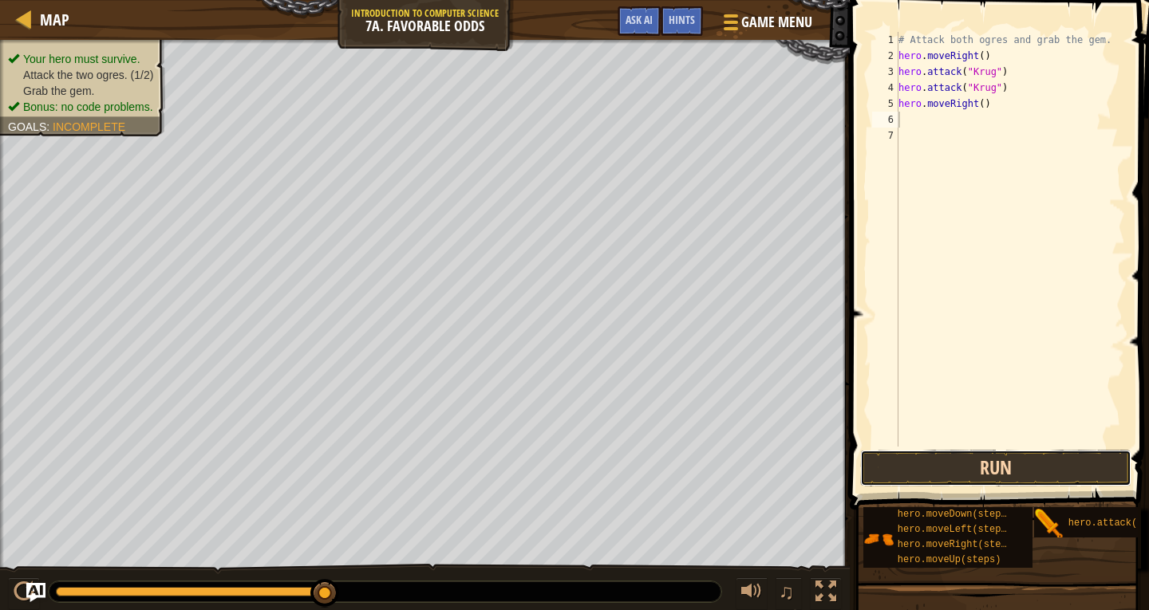
click at [1066, 474] on button "Run" at bounding box center [995, 468] width 271 height 37
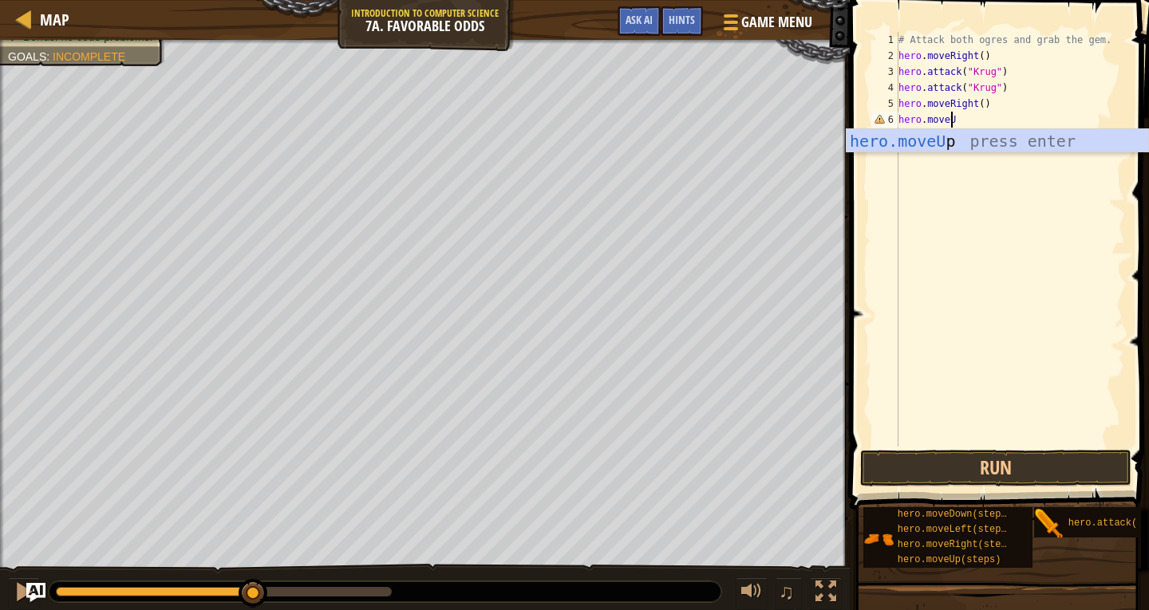
scroll to position [7, 4]
type textarea "hero.moveUp"
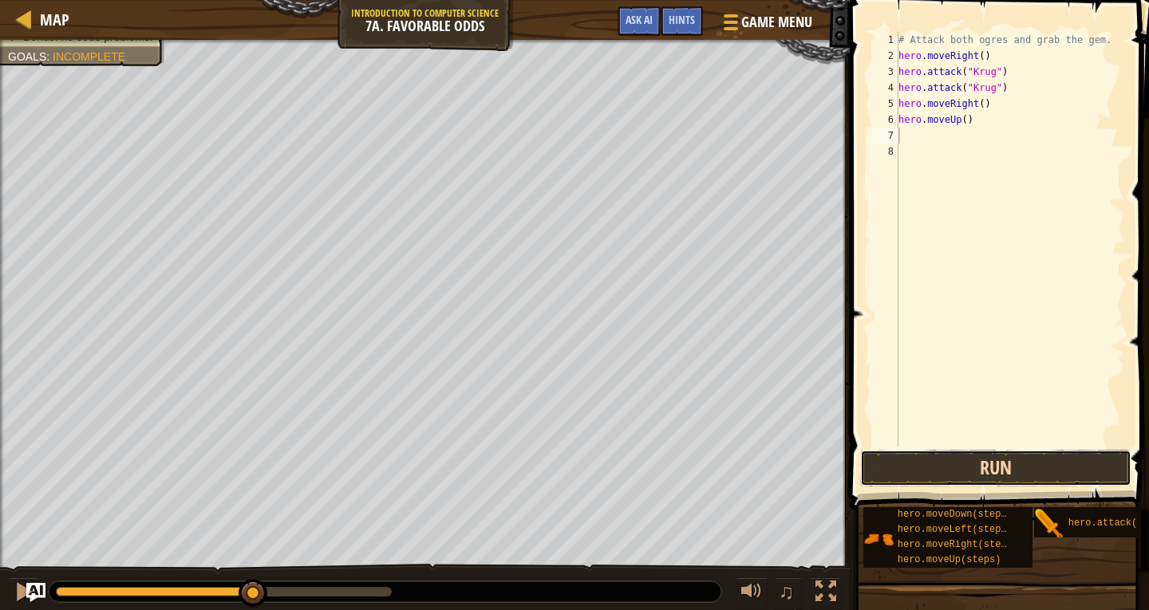
click at [1056, 456] on button "Run" at bounding box center [995, 468] width 271 height 37
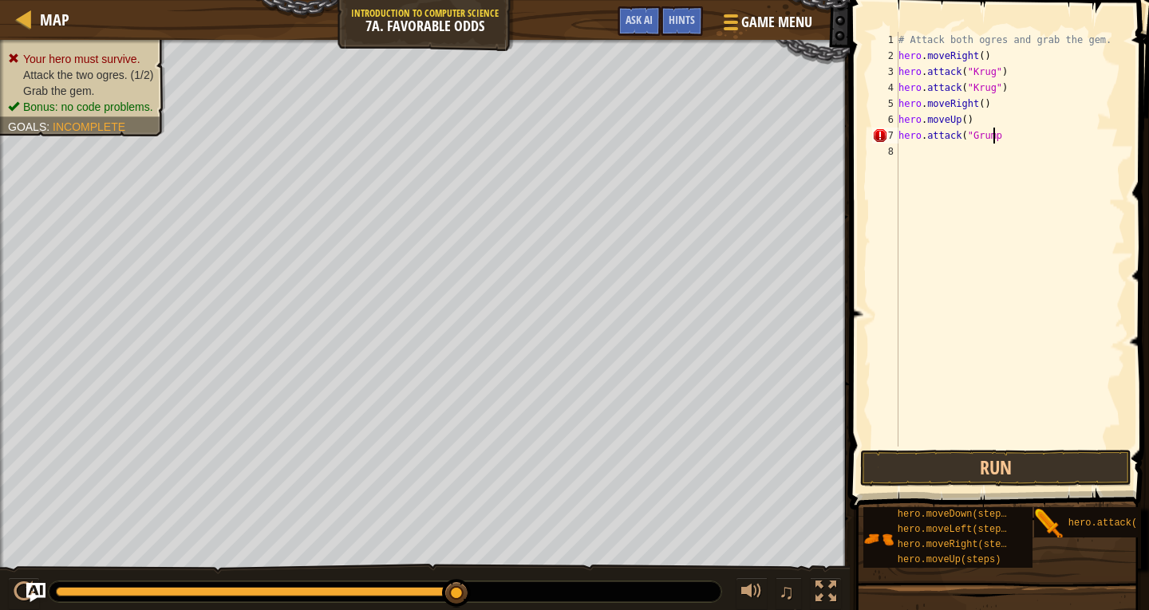
scroll to position [7, 7]
type textarea "hero.attack("Grump")"
type textarea "hero.attack("Grump""
click at [921, 172] on div "# Attack both ogres and grab the gem. hero . moveRight ( ) hero . attack ( "Kru…" at bounding box center [1010, 255] width 230 height 447
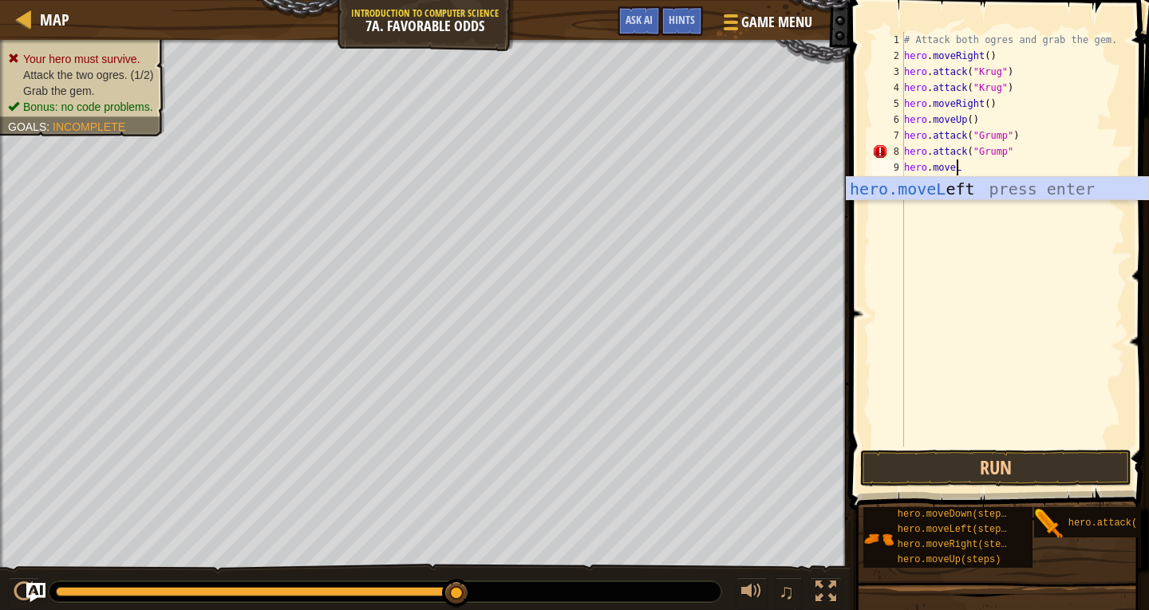
scroll to position [7, 5]
type textarea "hero.moveLeft"
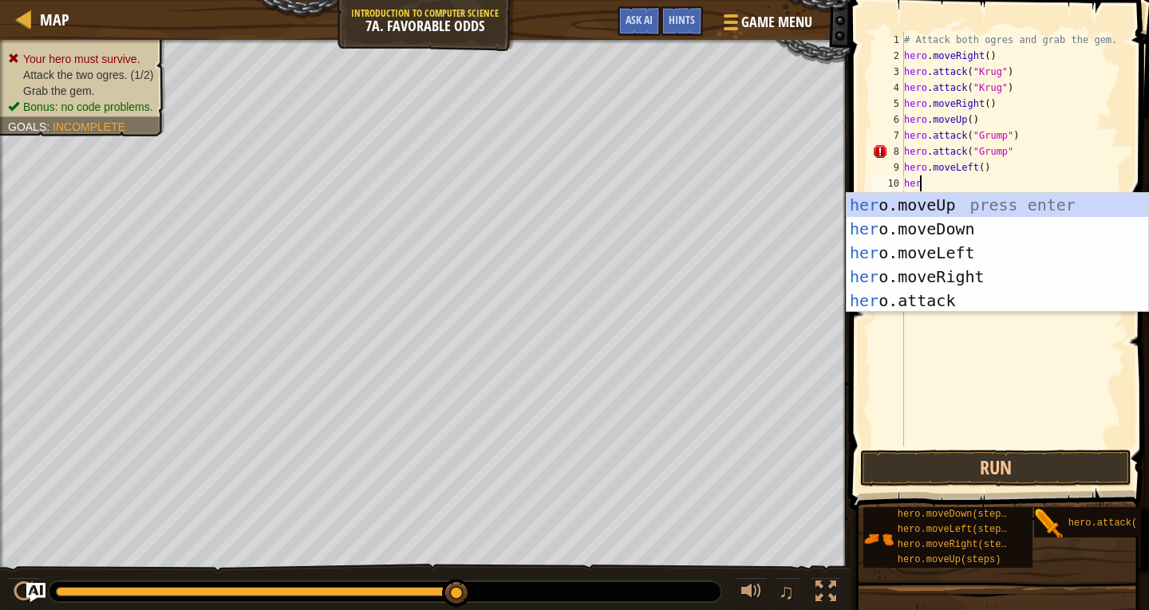
scroll to position [7, 0]
type textarea "h"
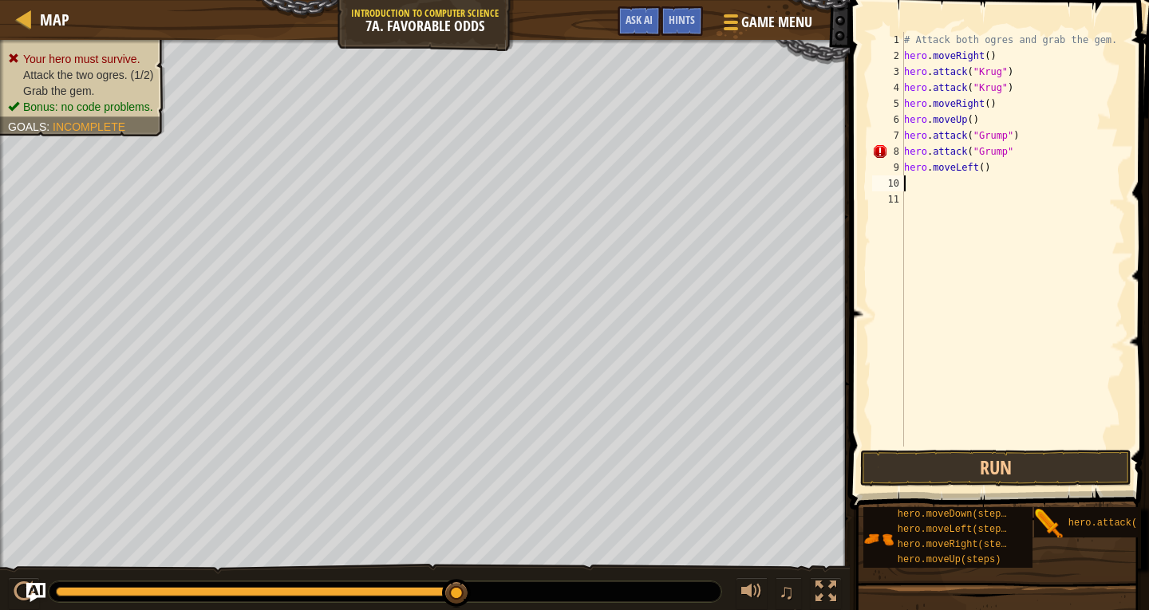
click at [977, 170] on div "# Attack both ogres and grab the gem. hero . moveRight ( ) hero . attack ( "Kru…" at bounding box center [1013, 255] width 225 height 447
click at [993, 476] on button "Run" at bounding box center [995, 468] width 271 height 37
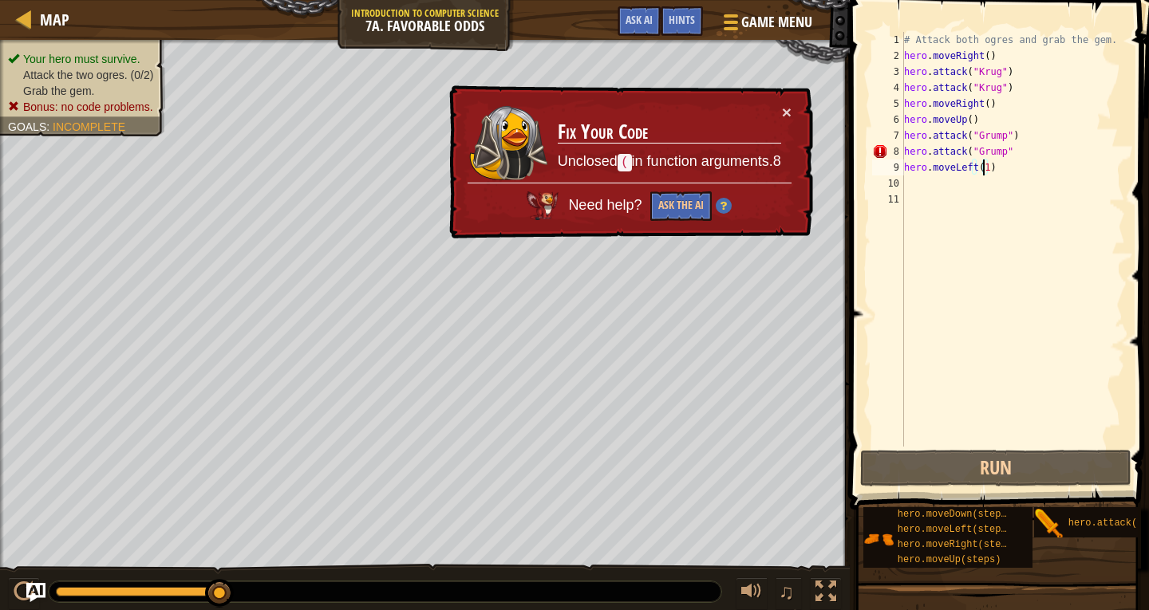
click at [1005, 147] on div "# Attack both ogres and grab the gem. hero . moveRight ( ) hero . attack ( "Kru…" at bounding box center [1013, 255] width 225 height 447
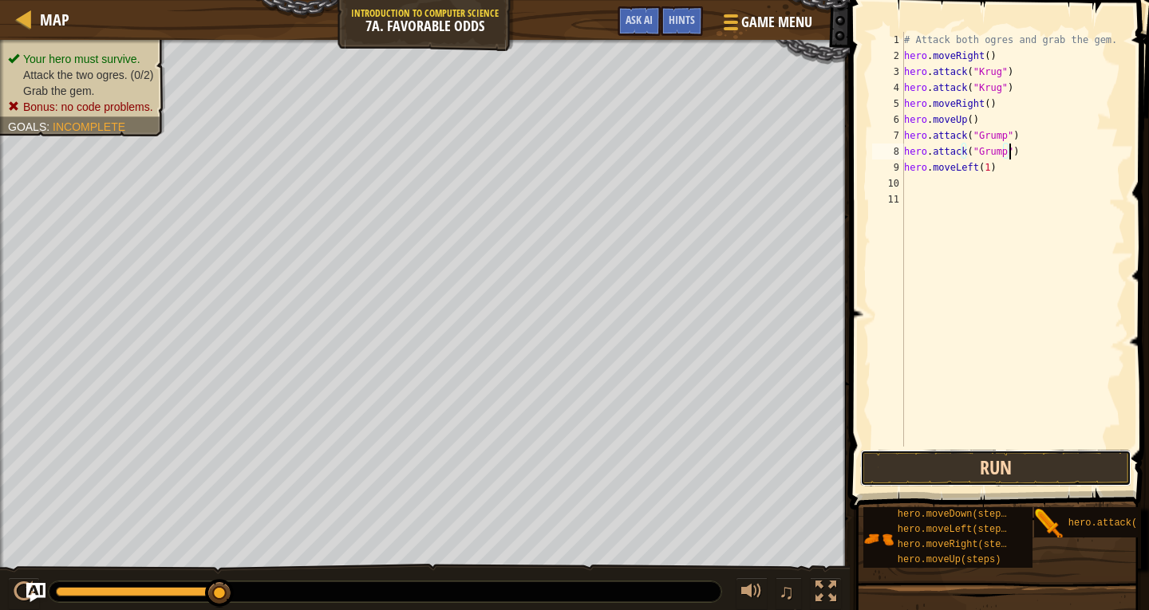
click at [1025, 462] on button "Run" at bounding box center [995, 468] width 271 height 37
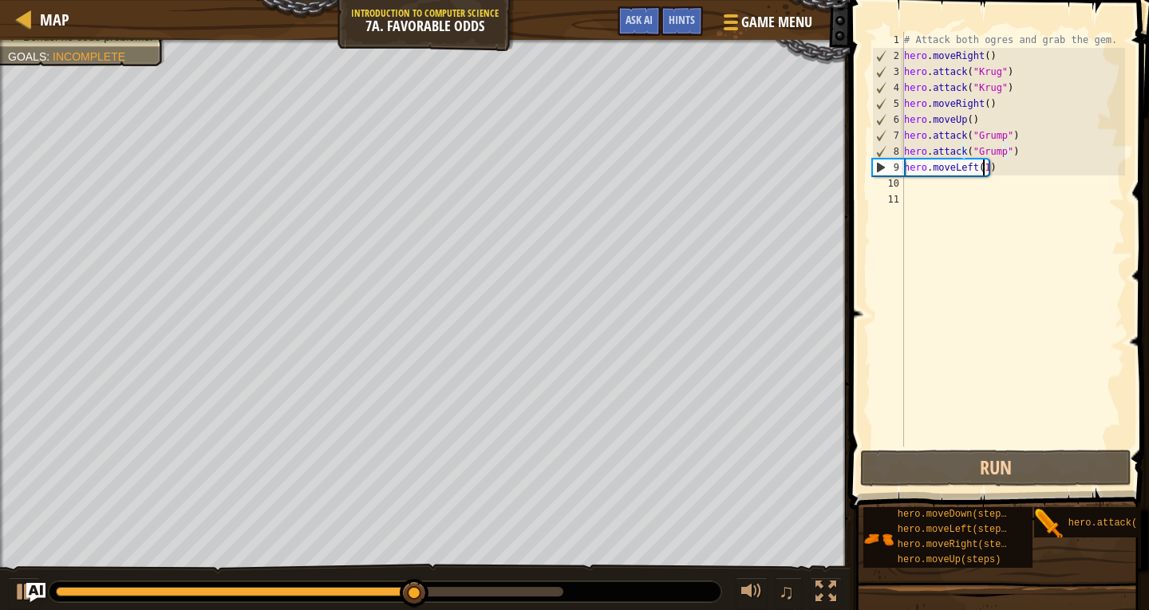
click at [982, 171] on div "# Attack both ogres and grab the gem. hero . moveRight ( ) hero . attack ( "Kru…" at bounding box center [1013, 255] width 225 height 447
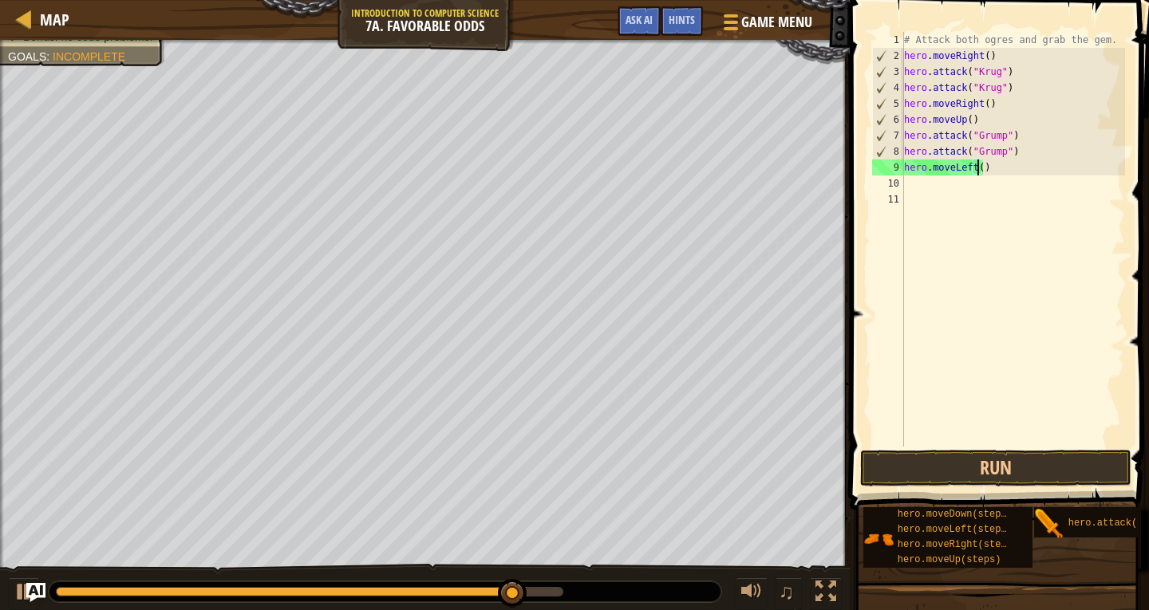
scroll to position [7, 6]
type textarea "hero.moveLeft(2)"
click at [969, 465] on button "Run" at bounding box center [995, 468] width 271 height 37
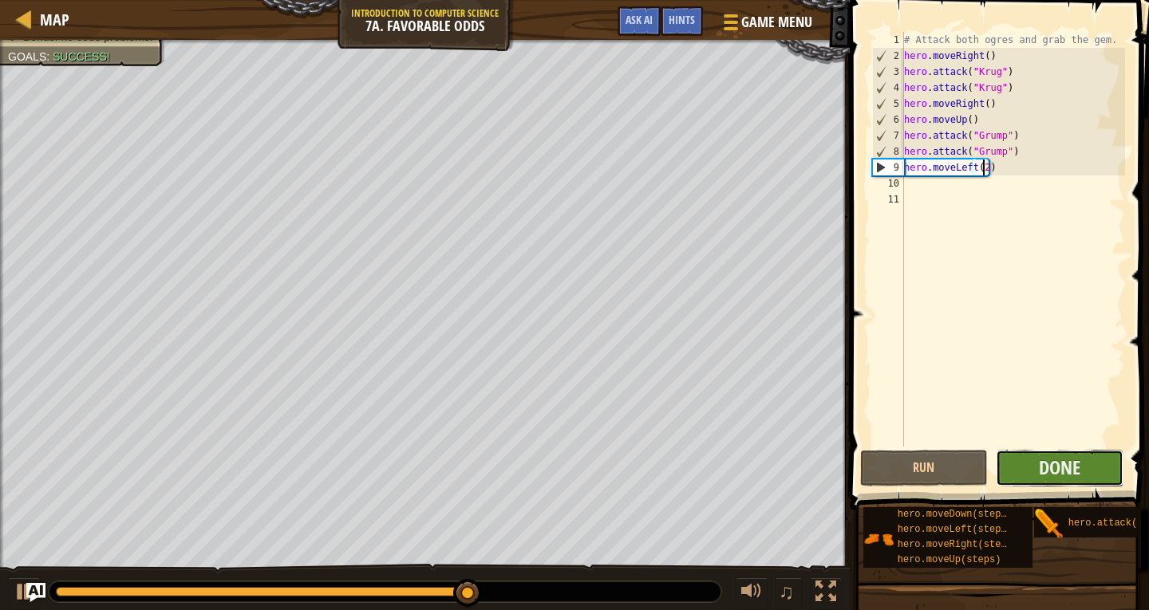
click at [1034, 473] on button "Done" at bounding box center [1060, 468] width 128 height 37
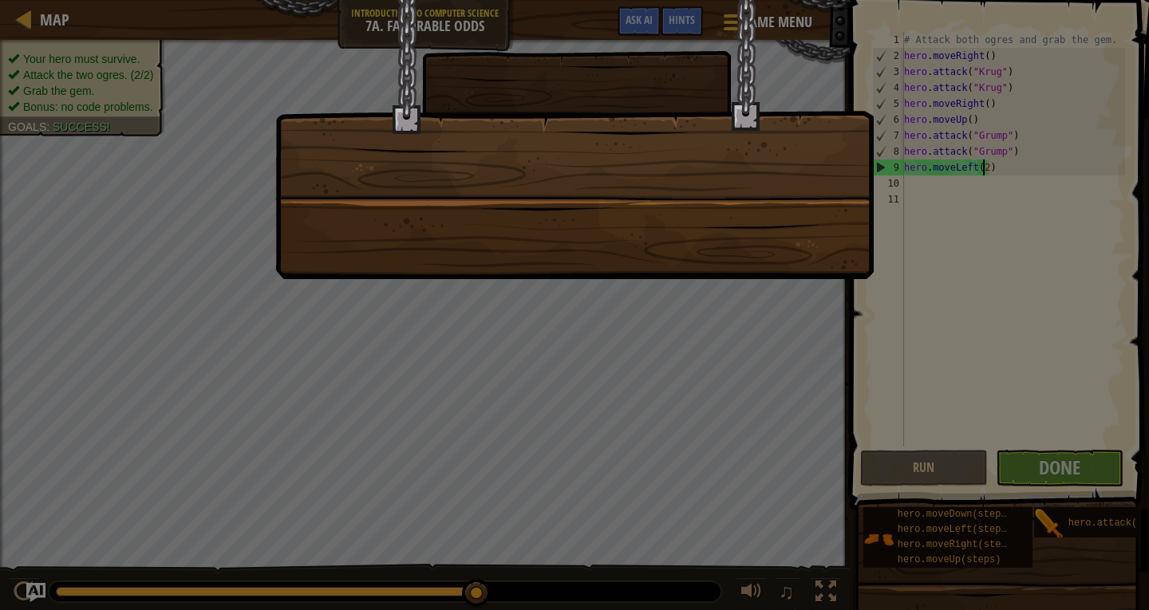
click at [578, 189] on div at bounding box center [574, 139] width 598 height 279
click at [578, 214] on div at bounding box center [574, 139] width 598 height 279
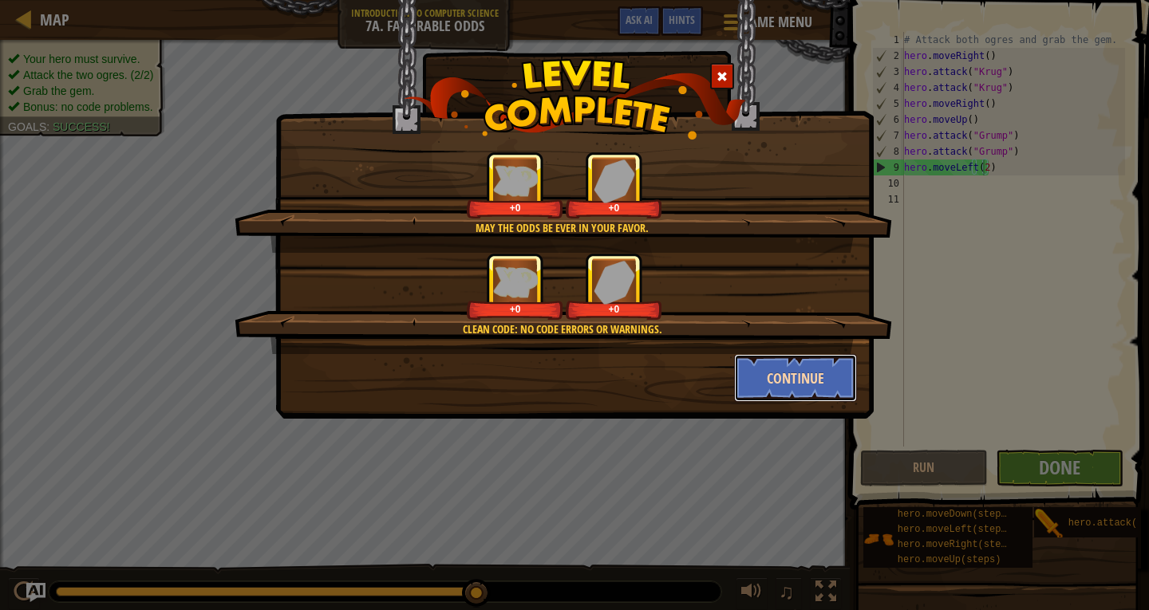
click at [763, 382] on button "Continue" at bounding box center [796, 378] width 124 height 48
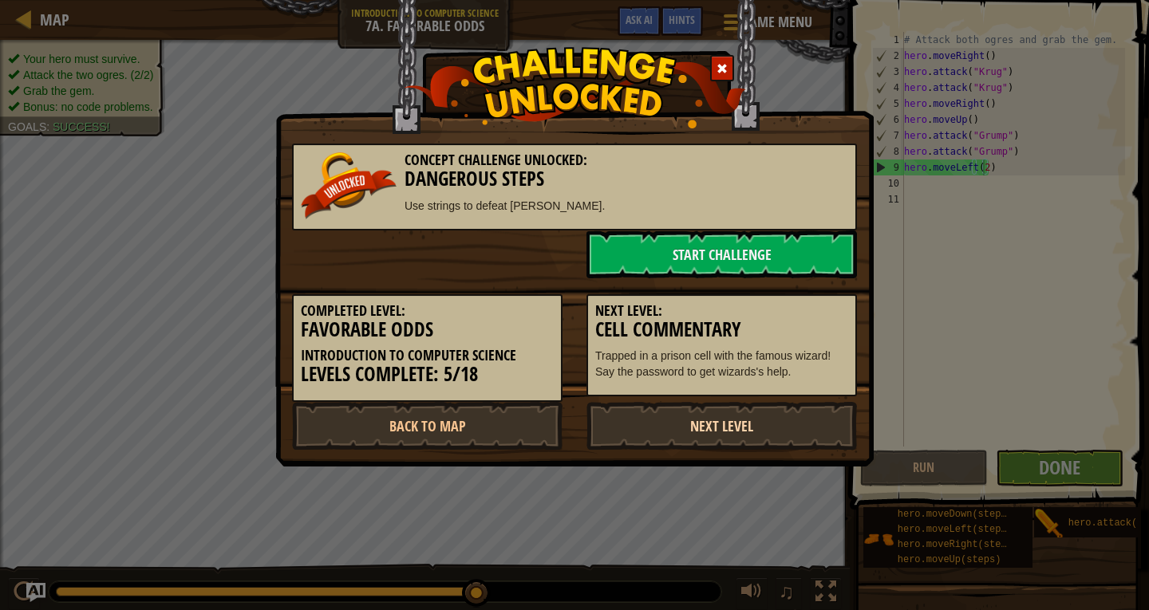
click at [703, 424] on link "Next Level" at bounding box center [721, 426] width 270 height 48
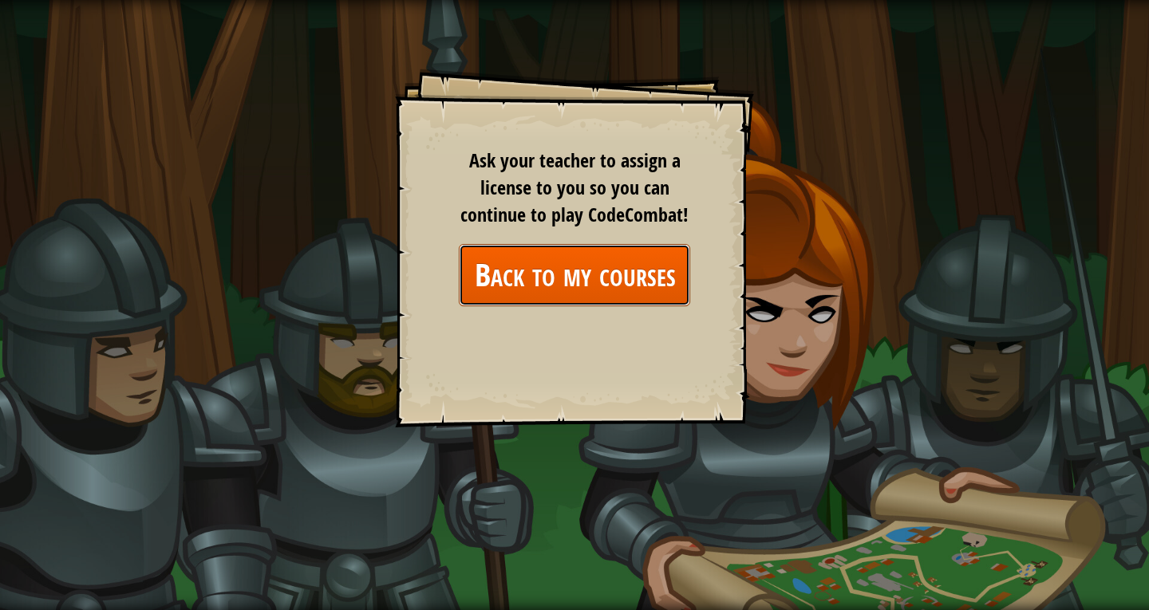
click at [592, 267] on link "Back to my courses" at bounding box center [574, 274] width 231 height 61
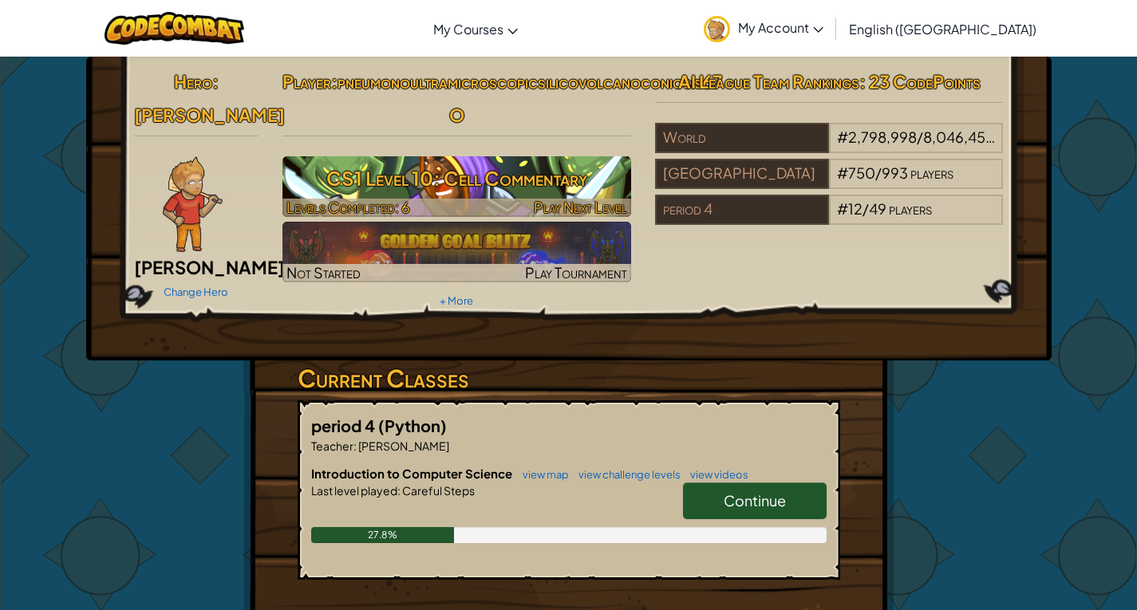
click at [452, 196] on h3 "CS1 Level 10: Cell Commentary" at bounding box center [456, 178] width 349 height 36
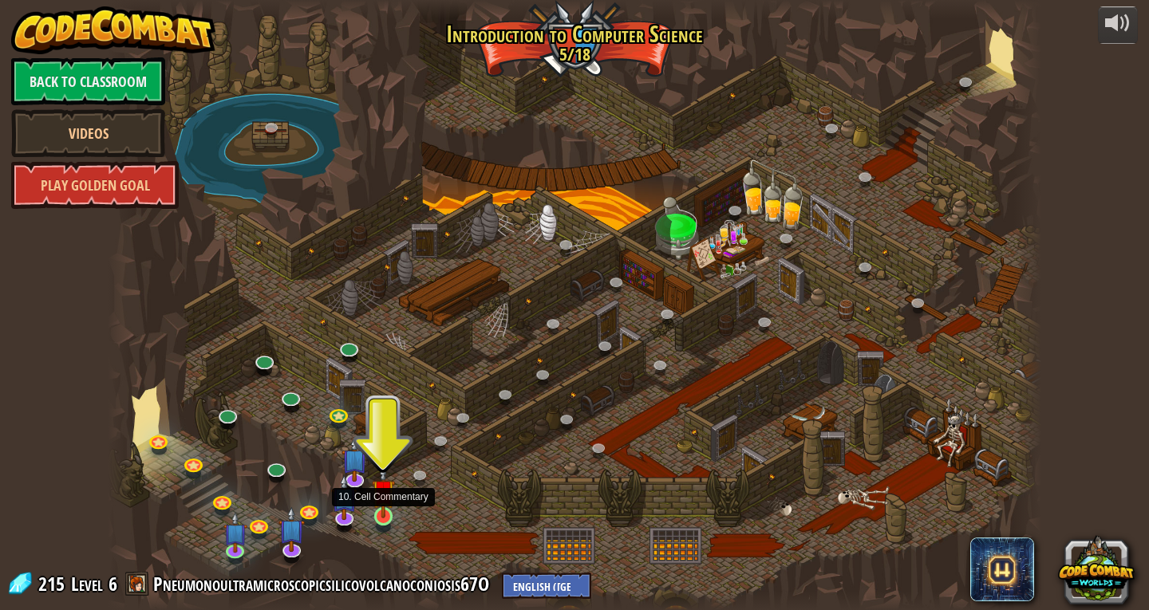
click at [383, 508] on img at bounding box center [384, 491] width 24 height 54
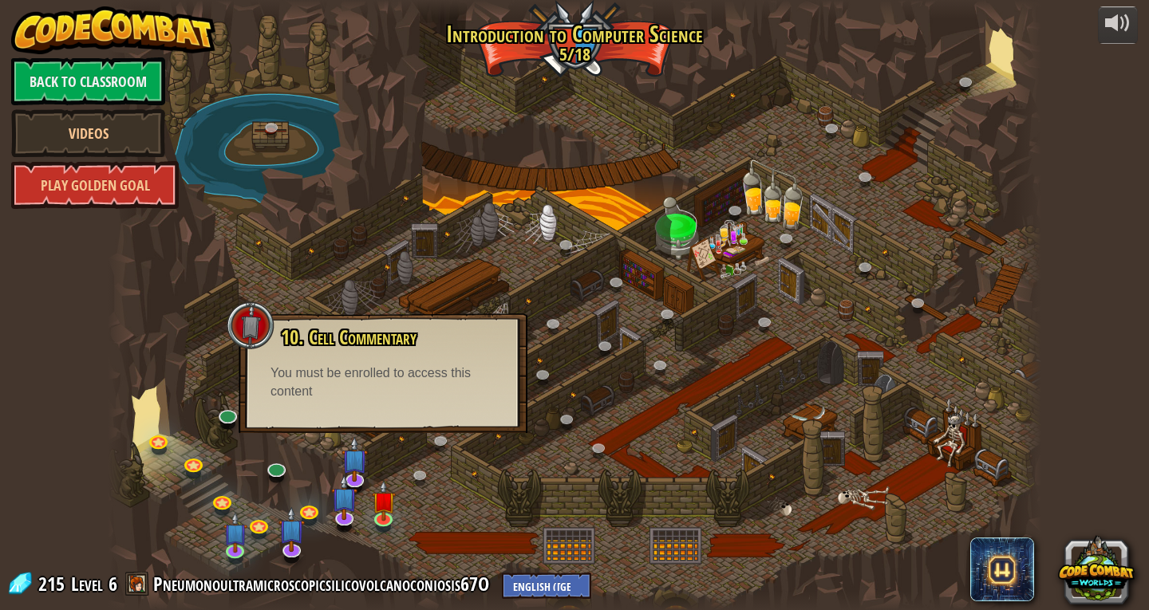
click at [424, 503] on div at bounding box center [574, 305] width 933 height 610
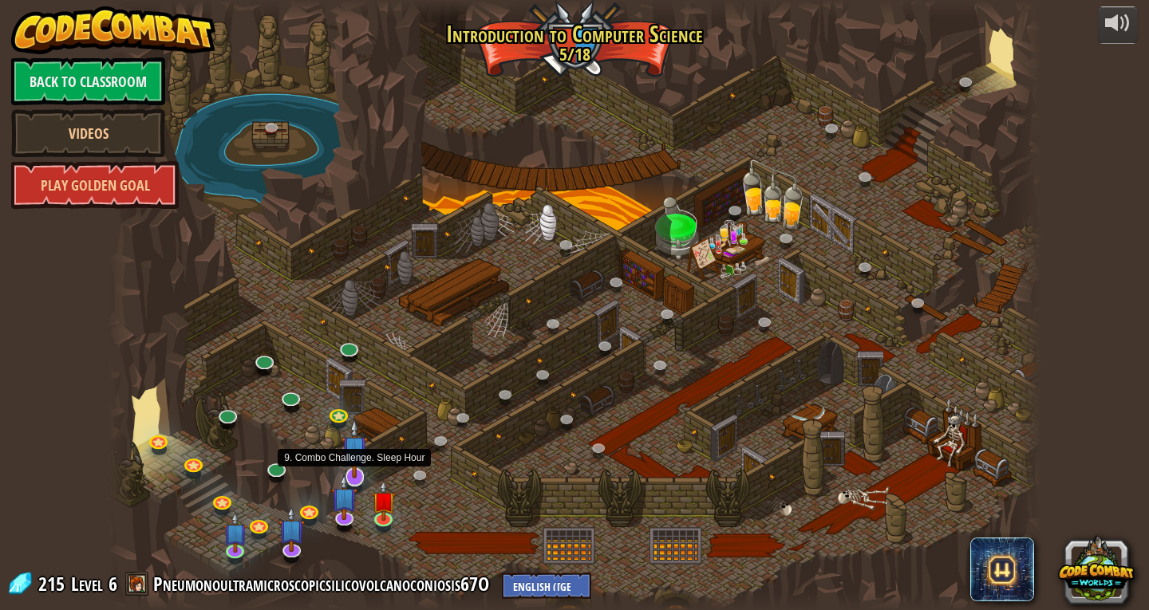
click at [345, 468] on img at bounding box center [354, 449] width 26 height 61
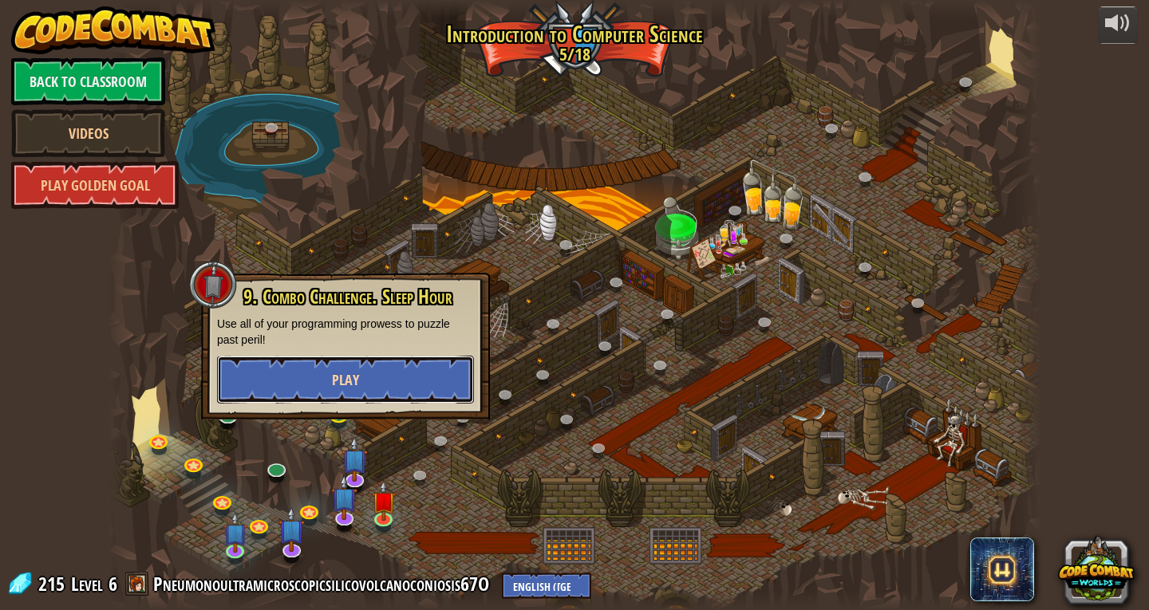
click at [394, 396] on button "Play" at bounding box center [345, 380] width 257 height 48
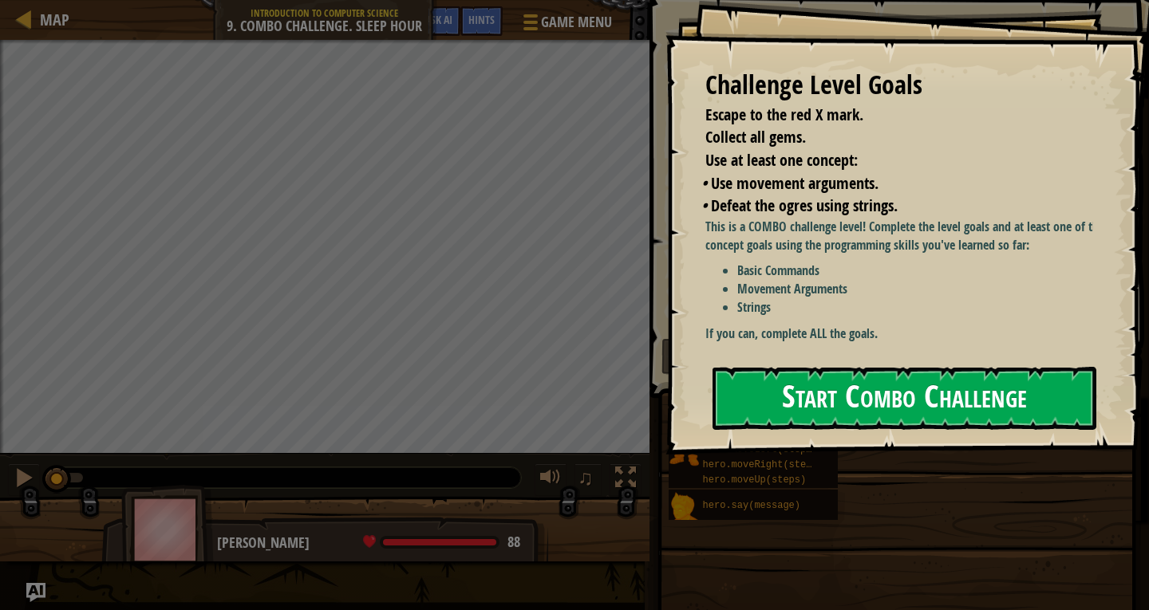
click at [790, 372] on button "Start Combo Challenge" at bounding box center [904, 398] width 384 height 63
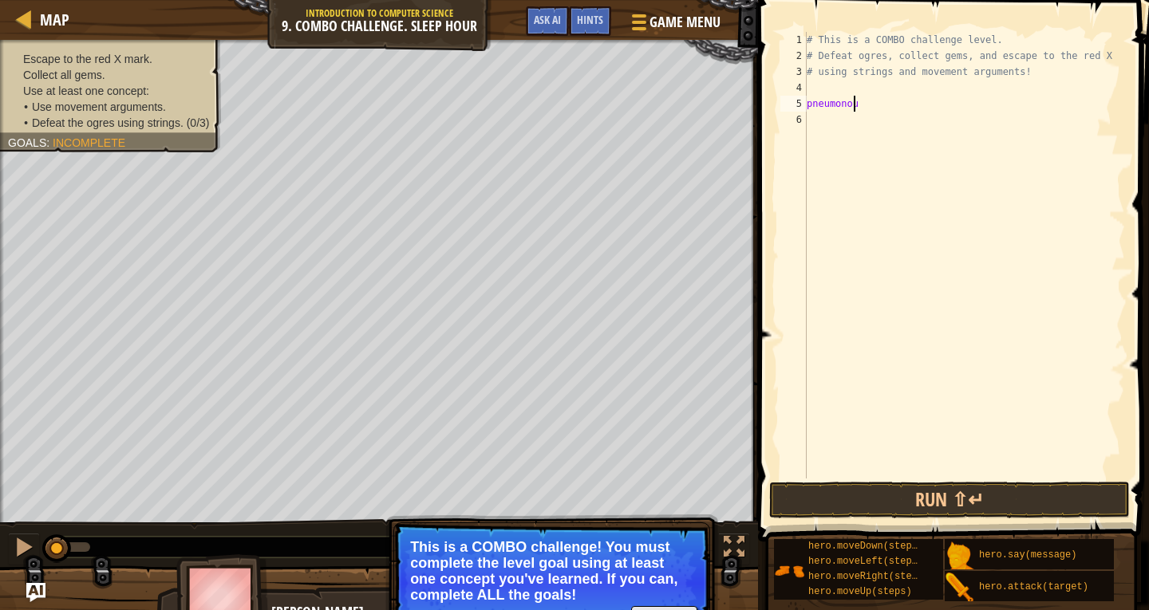
scroll to position [7, 2]
type textarea "p"
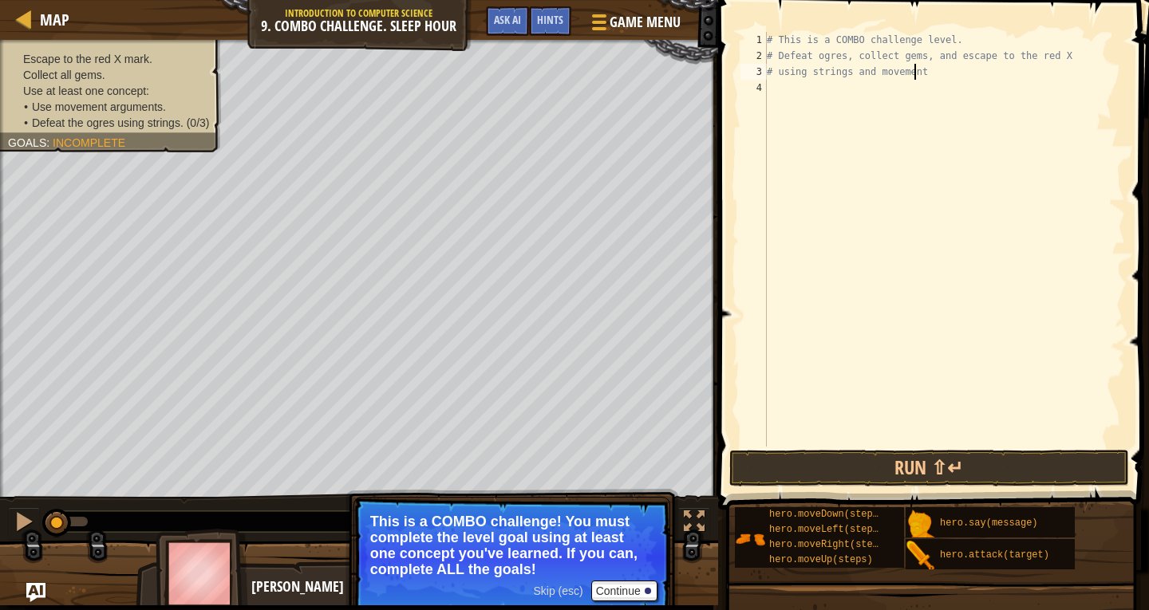
scroll to position [7, 11]
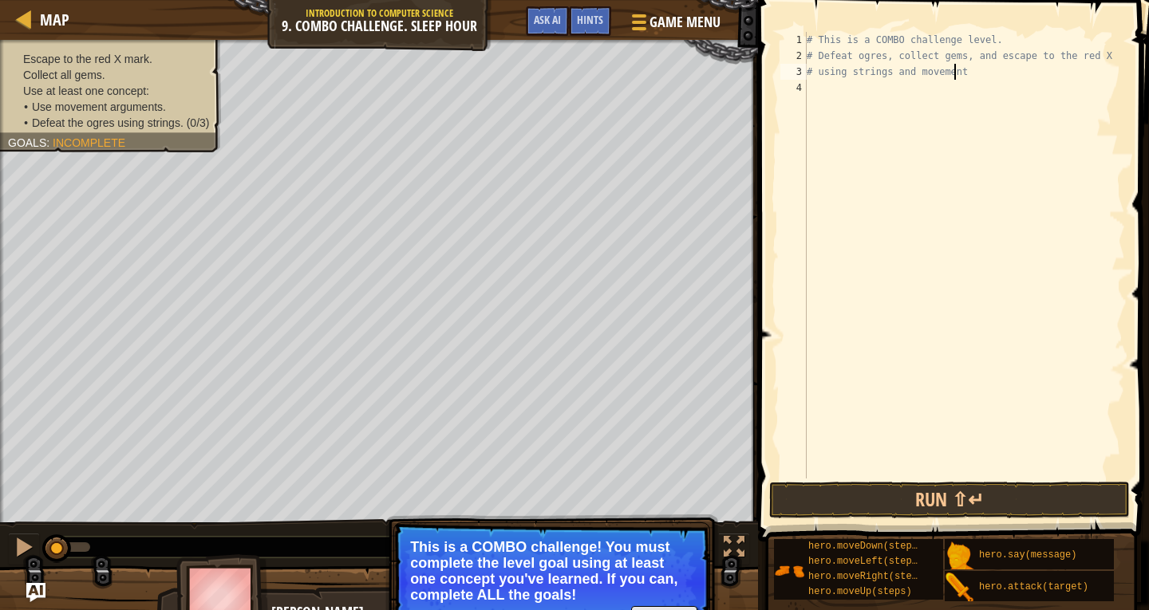
type textarea "# using strings and movement"
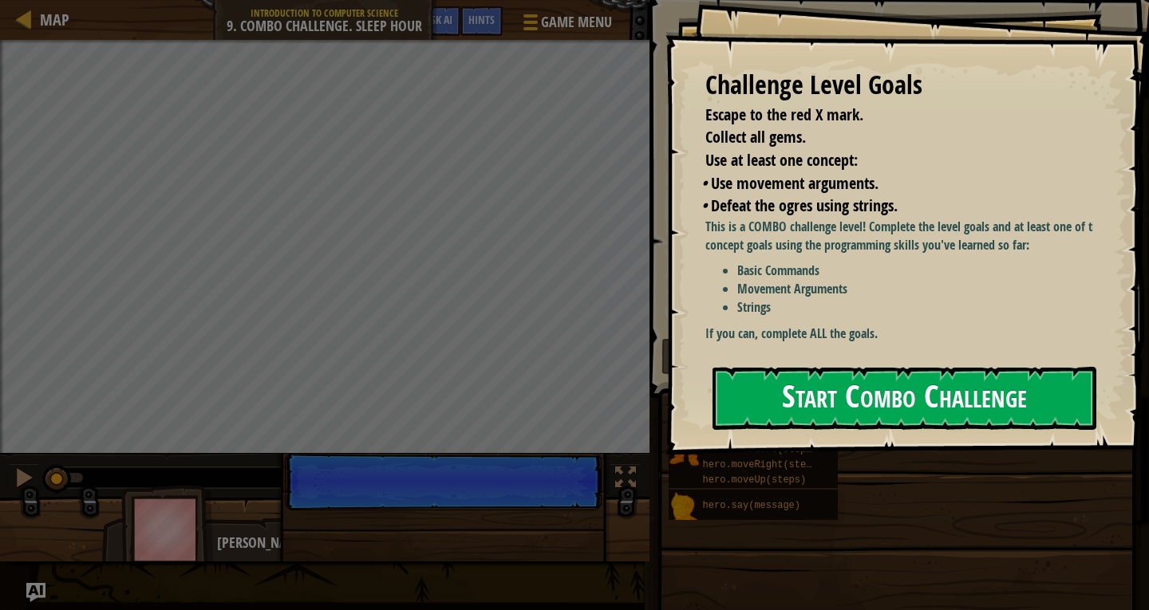
click at [844, 405] on button "Start Combo Challenge" at bounding box center [904, 398] width 384 height 63
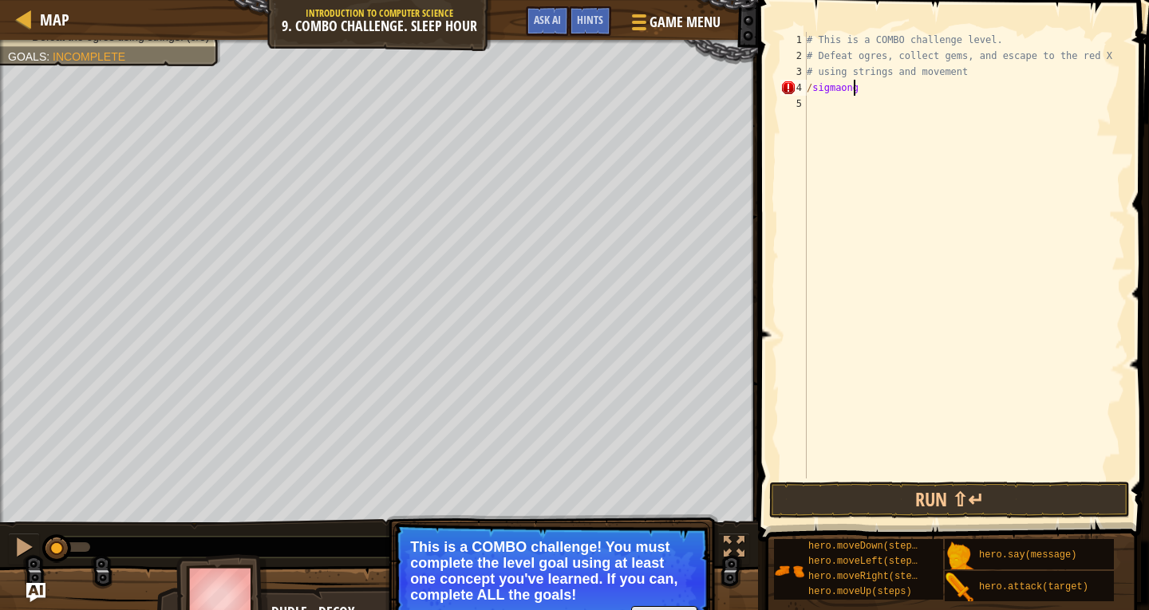
scroll to position [7, 4]
type textarea "/sigmaongyat"
click at [1000, 509] on button "Run ⇧↵" at bounding box center [949, 500] width 361 height 37
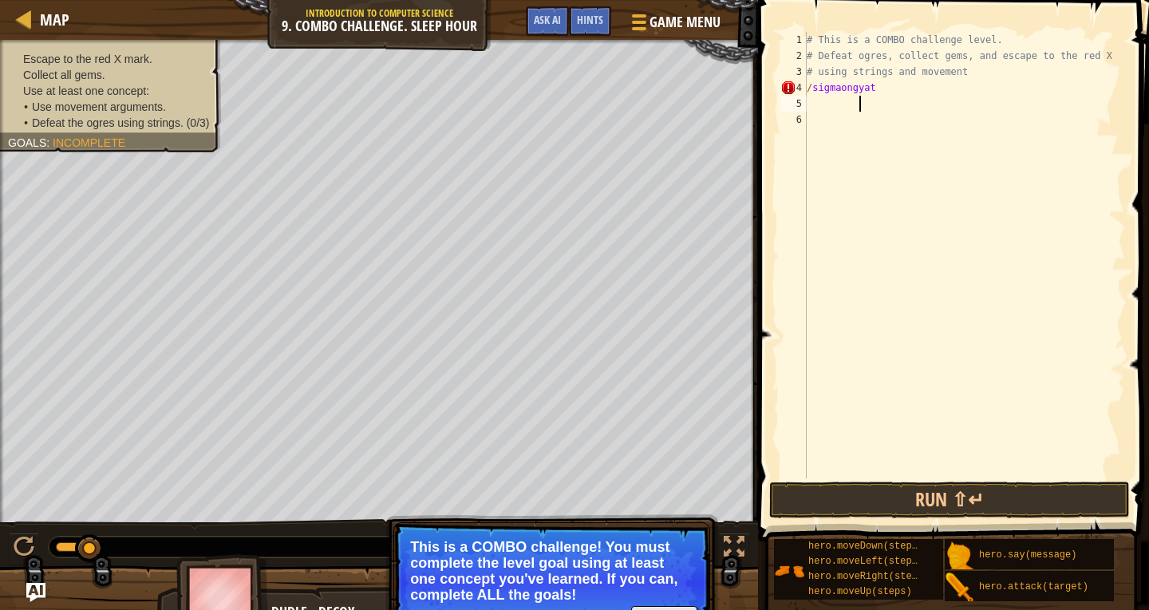
click at [900, 88] on div "# This is a COMBO challenge level. # Defeat ogres, collect gems, and escape to …" at bounding box center [964, 271] width 322 height 479
type textarea "/"
type textarea "# using strings and mo\"
